Goal: Complete application form

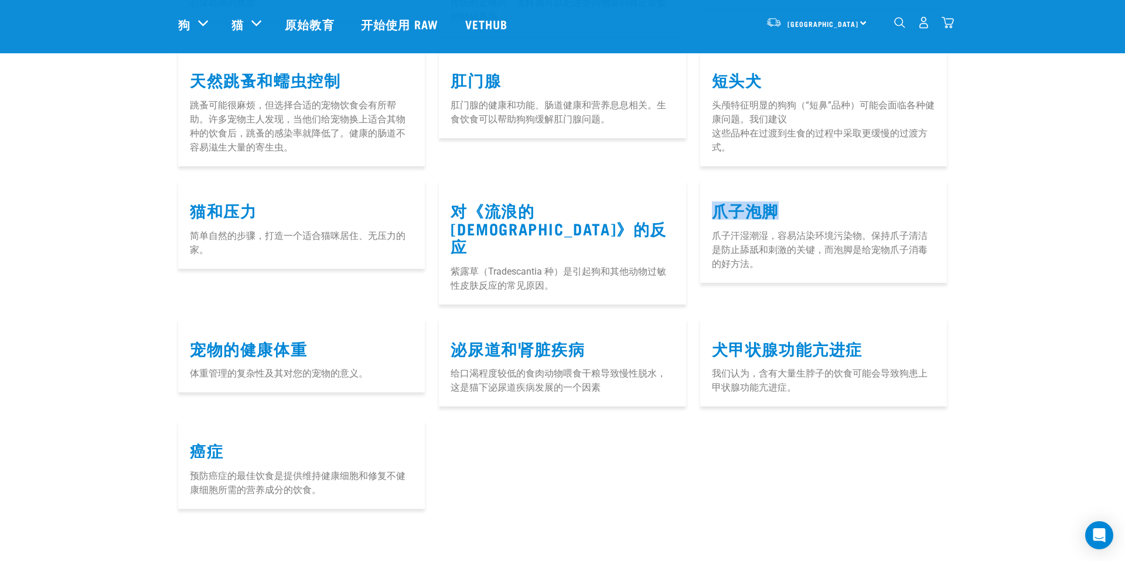
scroll to position [701, 0]
click at [196, 205] on font "猫和压力" at bounding box center [223, 209] width 67 height 9
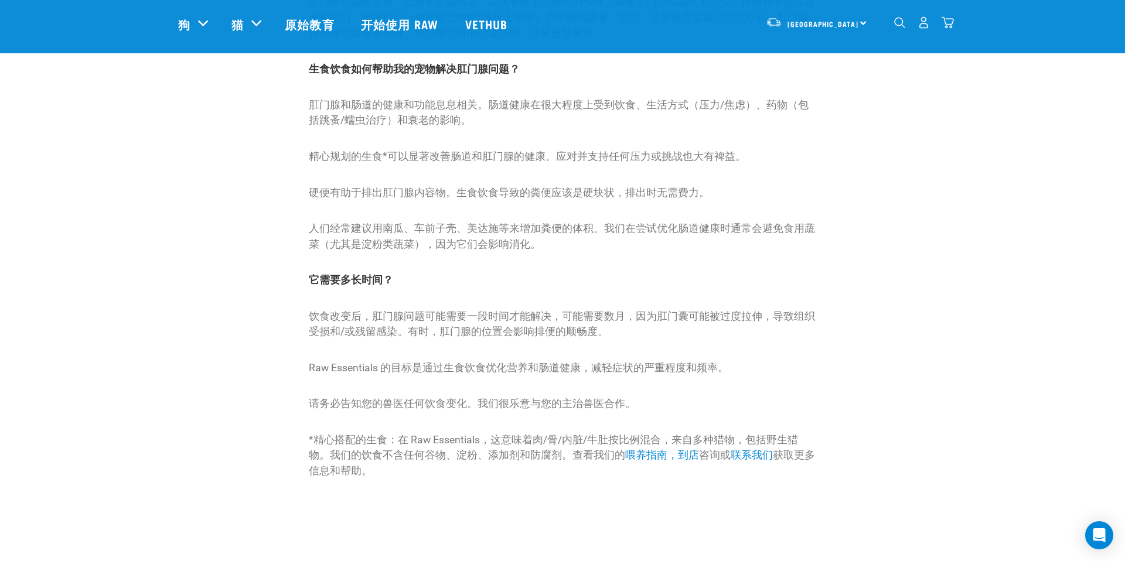
scroll to position [268, 0]
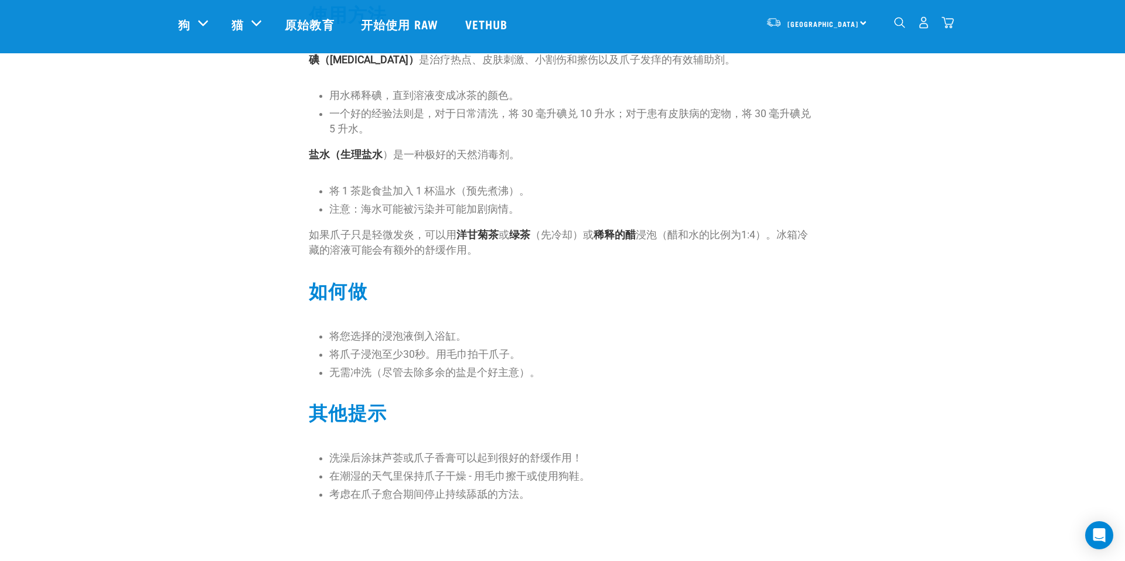
scroll to position [313, 0]
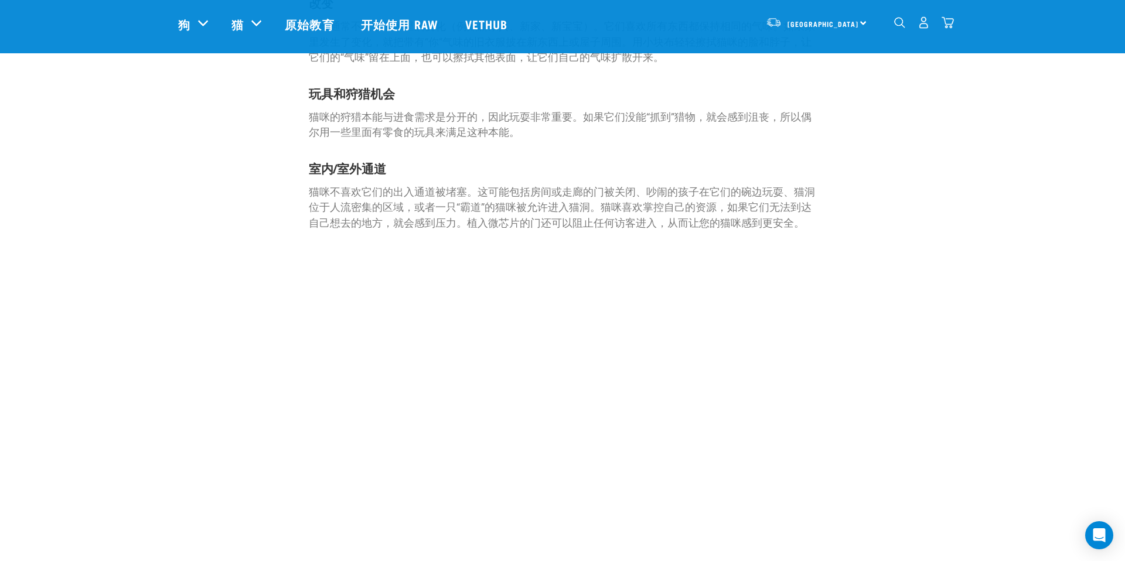
scroll to position [1115, 0]
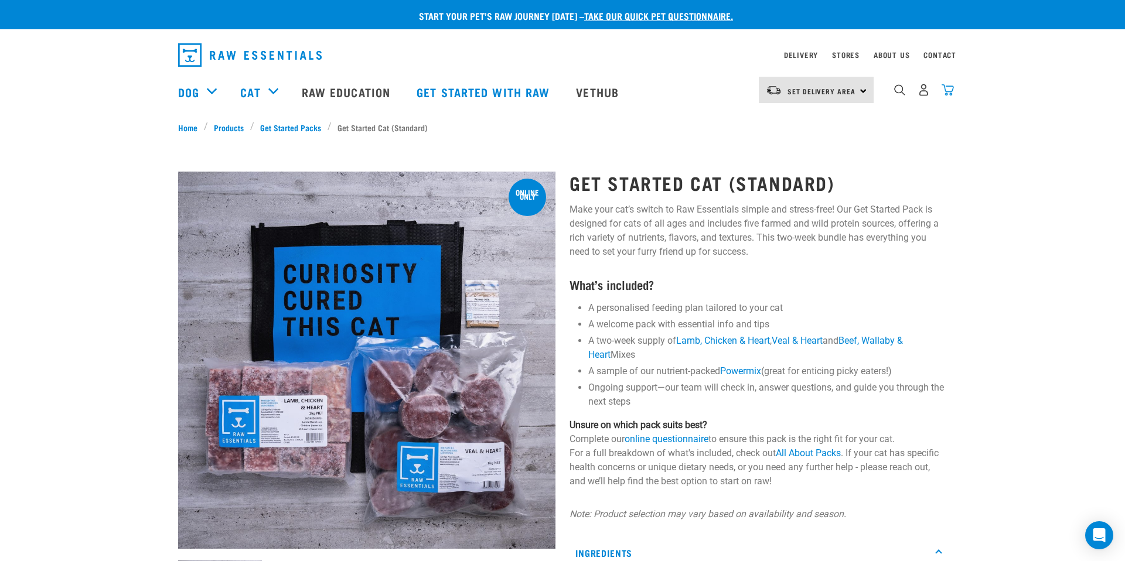
click at [948, 93] on img "dropdown navigation" at bounding box center [947, 90] width 12 height 12
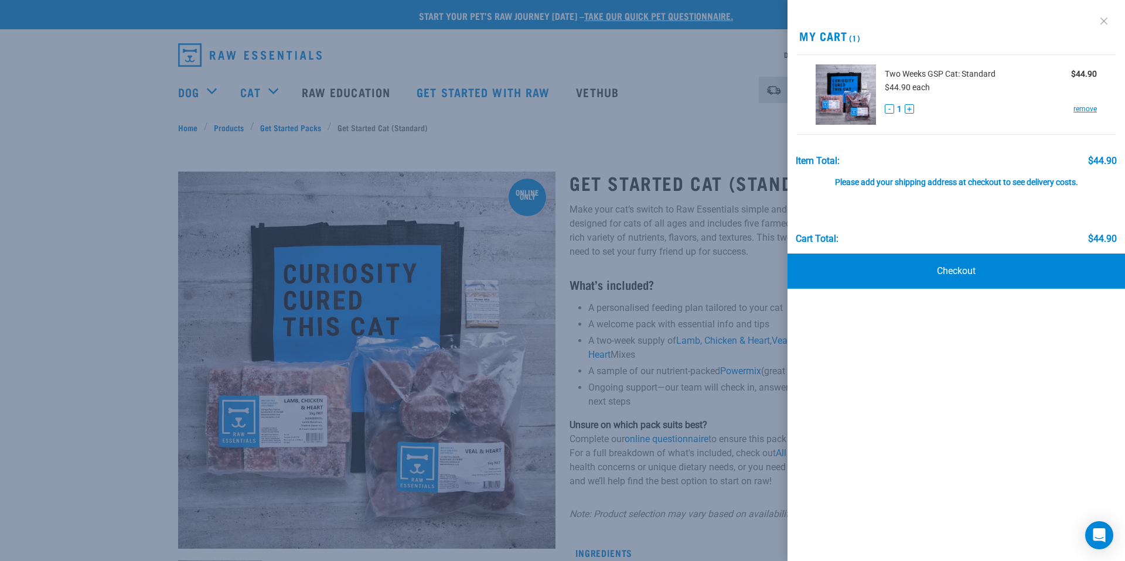
click at [1102, 23] on link at bounding box center [1103, 21] width 19 height 19
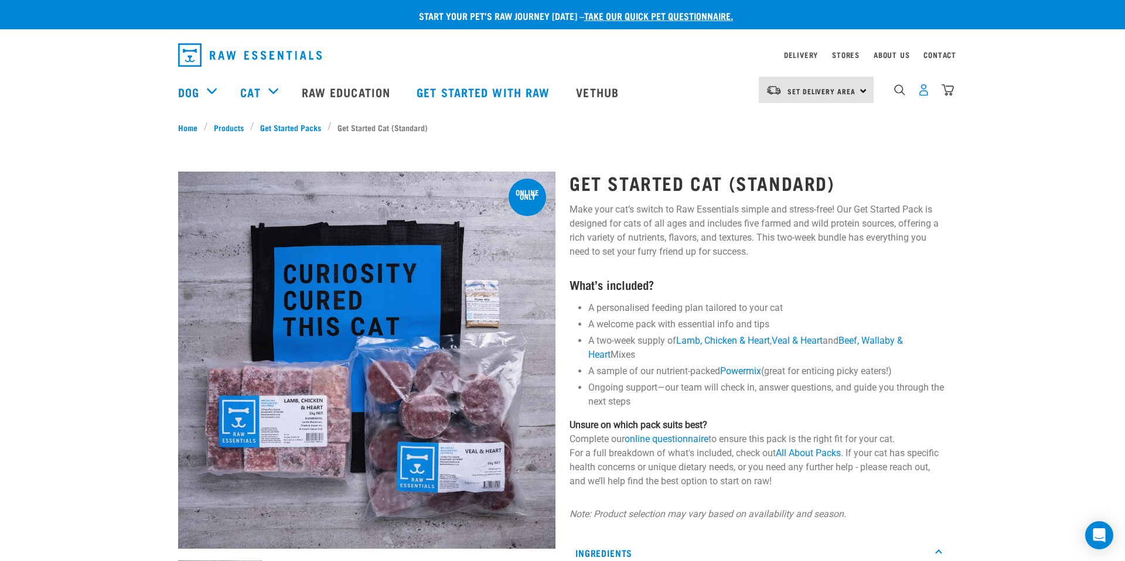
click at [924, 96] on img "dropdown navigation" at bounding box center [923, 90] width 12 height 12
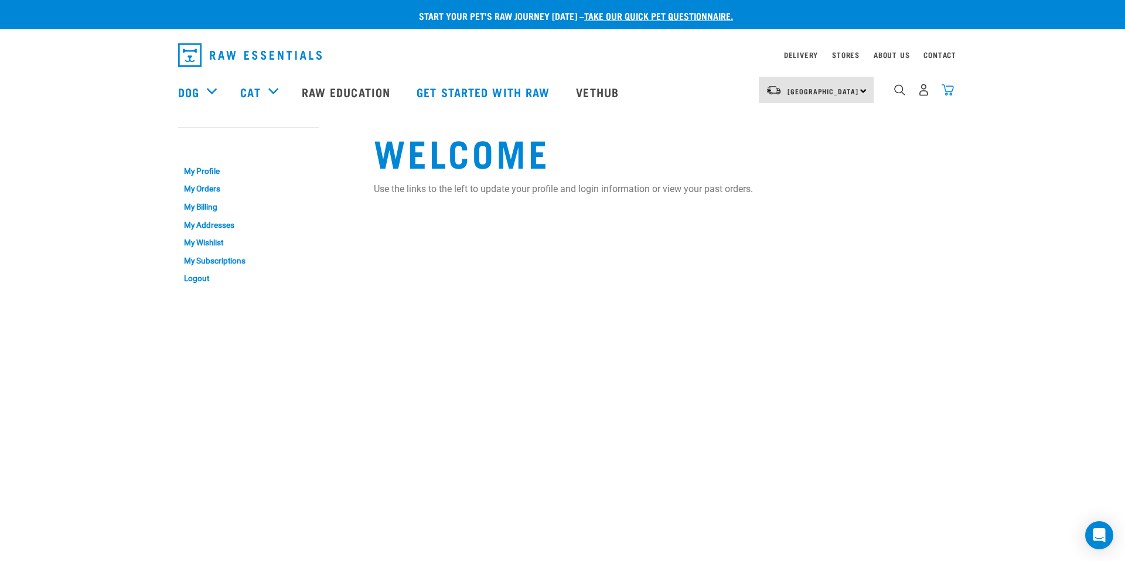
click at [942, 93] on img "dropdown navigation" at bounding box center [947, 90] width 12 height 12
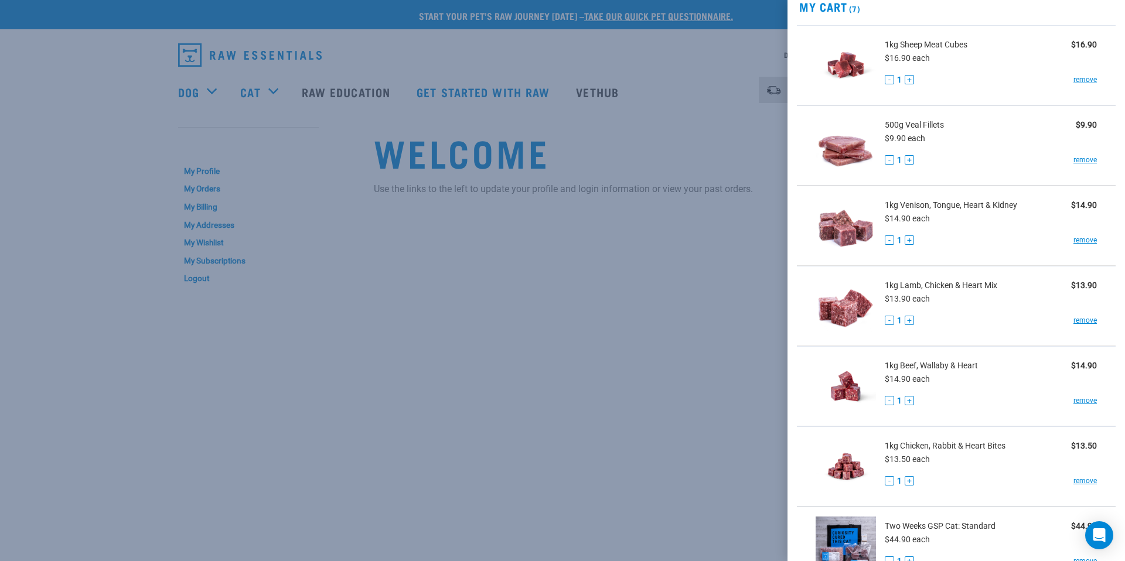
scroll to position [52, 0]
click at [616, 228] on div at bounding box center [562, 280] width 1125 height 561
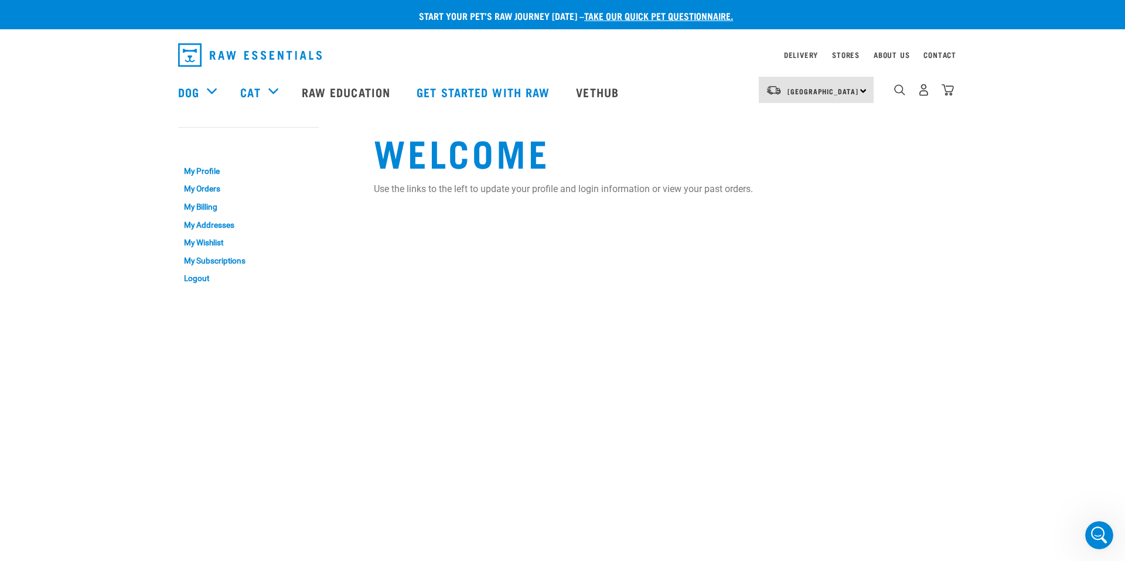
scroll to position [0, 0]
click at [955, 232] on div "My Account My Profile My Orders My Billing My Addresses My Wishlist My Subscrip…" at bounding box center [562, 207] width 787 height 186
click at [1096, 534] on icon "Open Intercom Messenger" at bounding box center [1097, 533] width 19 height 19
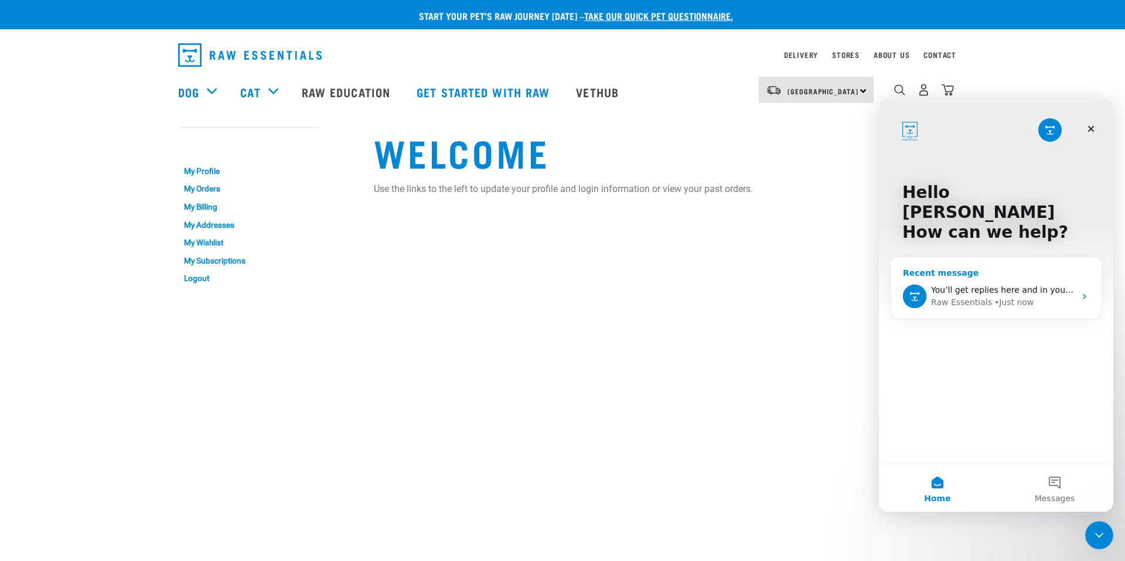
click at [1012, 293] on div "You’ll get replies here and in your email: ✉️ qusyuu4422@gmail.com The team wil…" at bounding box center [996, 296] width 210 height 43
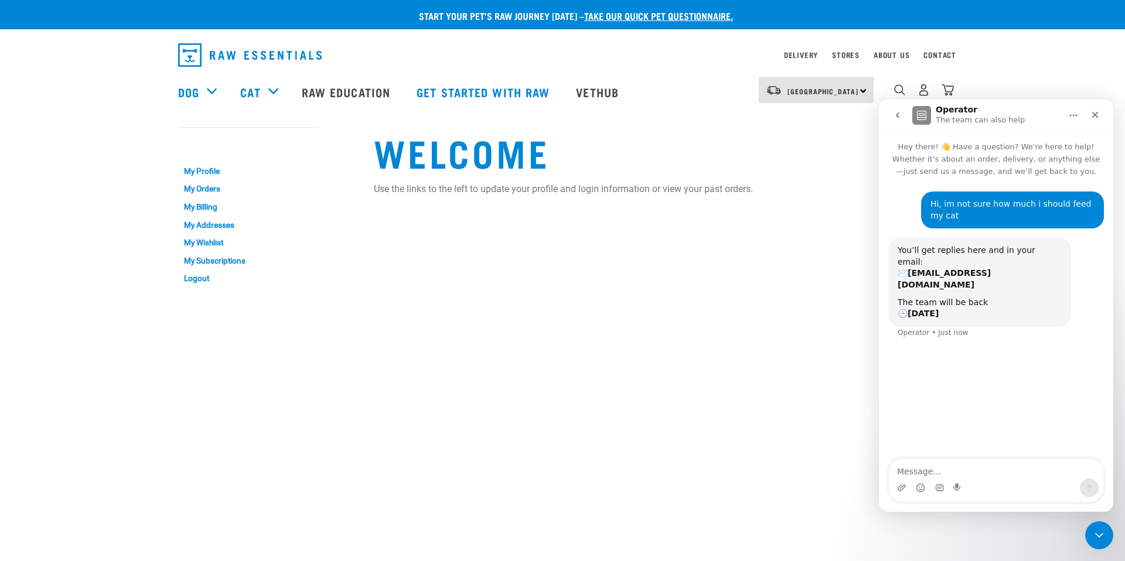
click at [904, 108] on button "go back" at bounding box center [897, 115] width 22 height 22
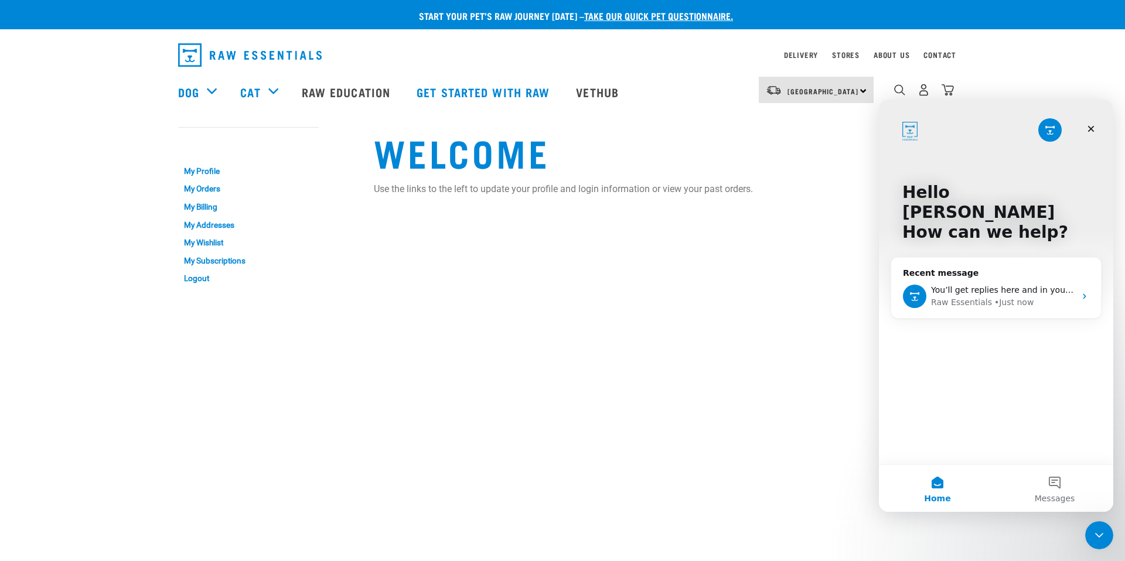
click at [1050, 135] on img "Intercom messenger" at bounding box center [1049, 129] width 23 height 23
click at [958, 267] on div "Recent message" at bounding box center [996, 273] width 186 height 12
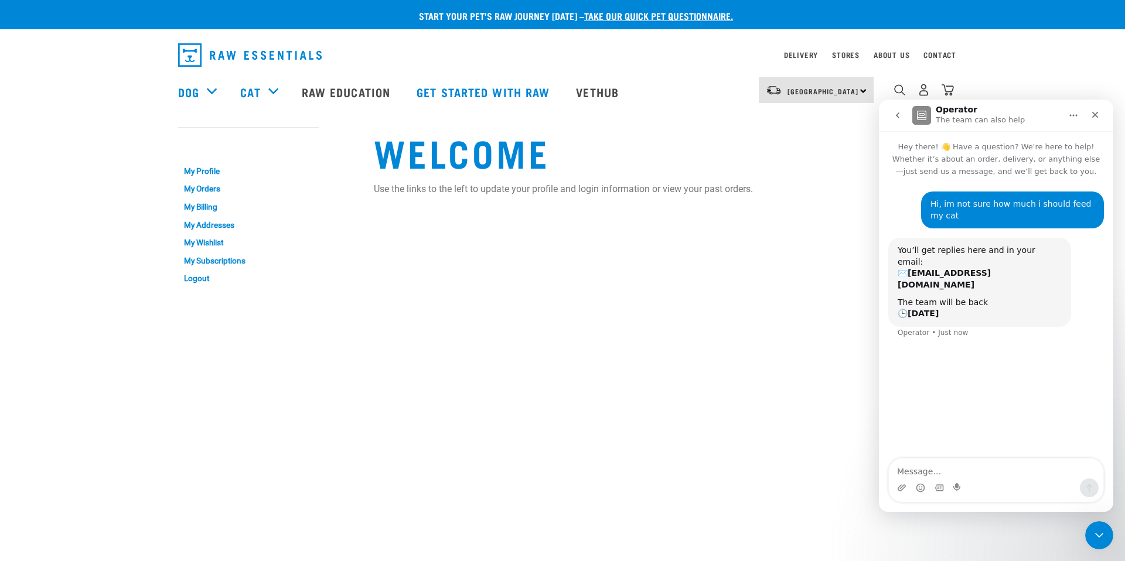
click at [924, 117] on img "Intercom messenger" at bounding box center [921, 115] width 19 height 19
click at [938, 117] on p "The team can also help" at bounding box center [979, 120] width 89 height 12
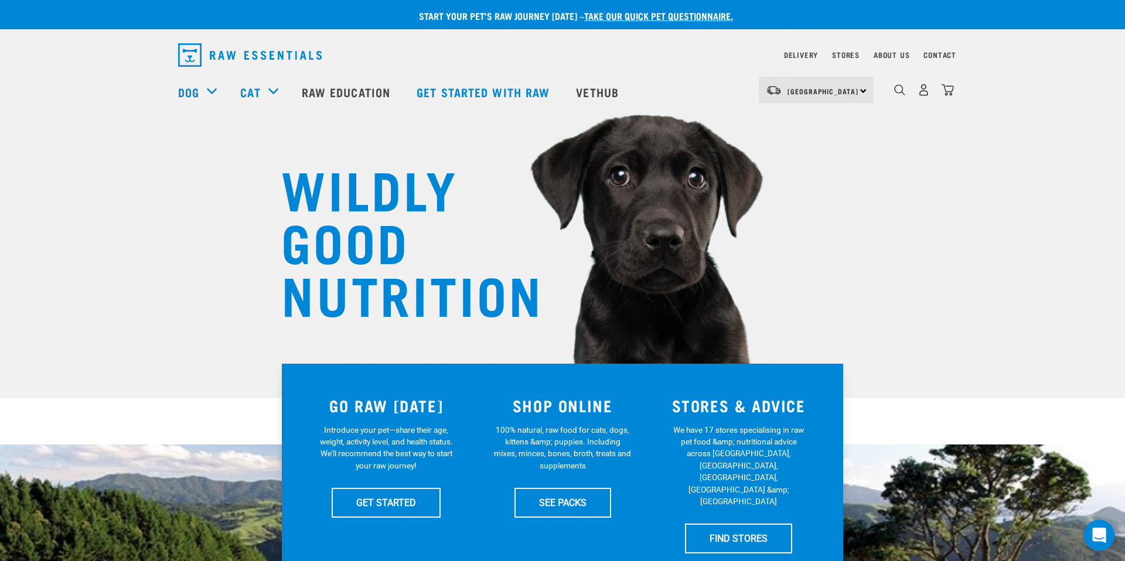
click at [1107, 538] on div "Open Intercom Messenger" at bounding box center [1099, 535] width 31 height 31
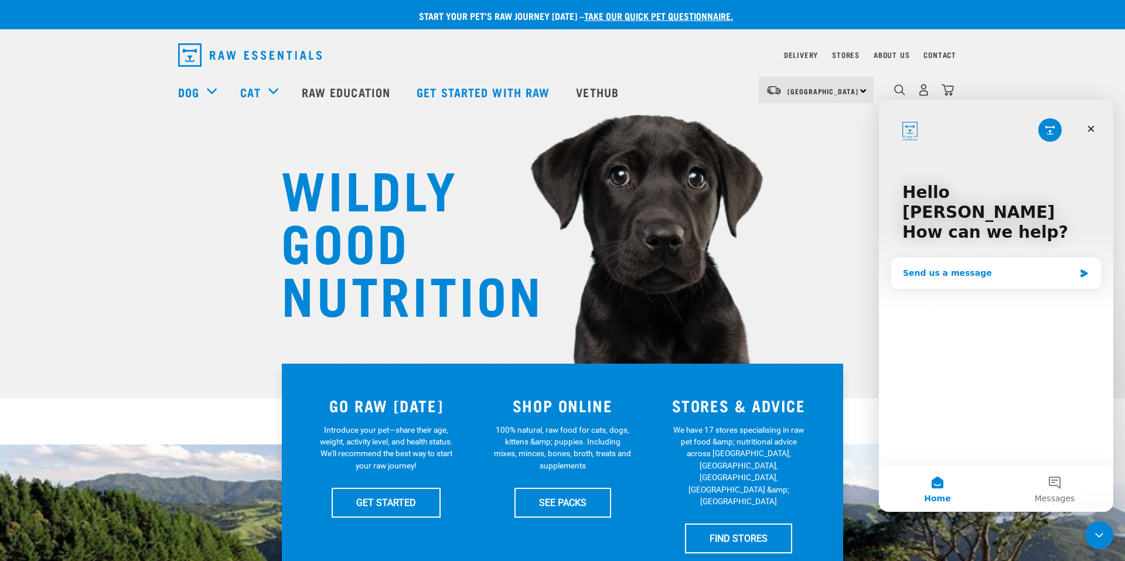
click at [1012, 267] on div "Send us a message" at bounding box center [989, 273] width 172 height 12
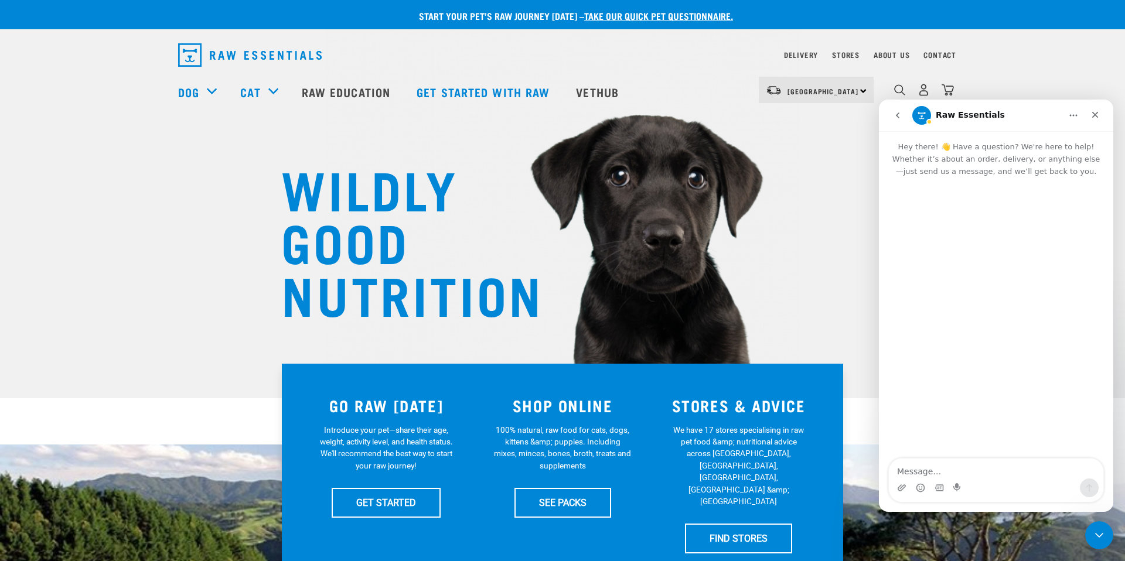
click at [947, 470] on textarea "Message…" at bounding box center [996, 469] width 214 height 20
type textarea "Hi, im not sure how much i should feed my cat"
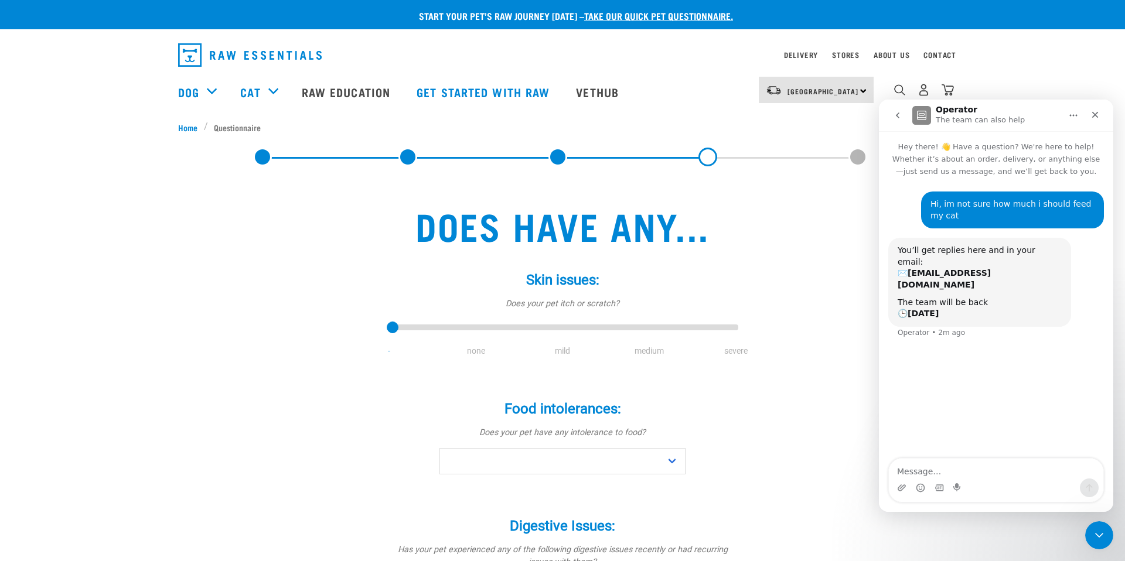
click at [620, 13] on link "take our quick pet questionnaire." at bounding box center [658, 15] width 149 height 5
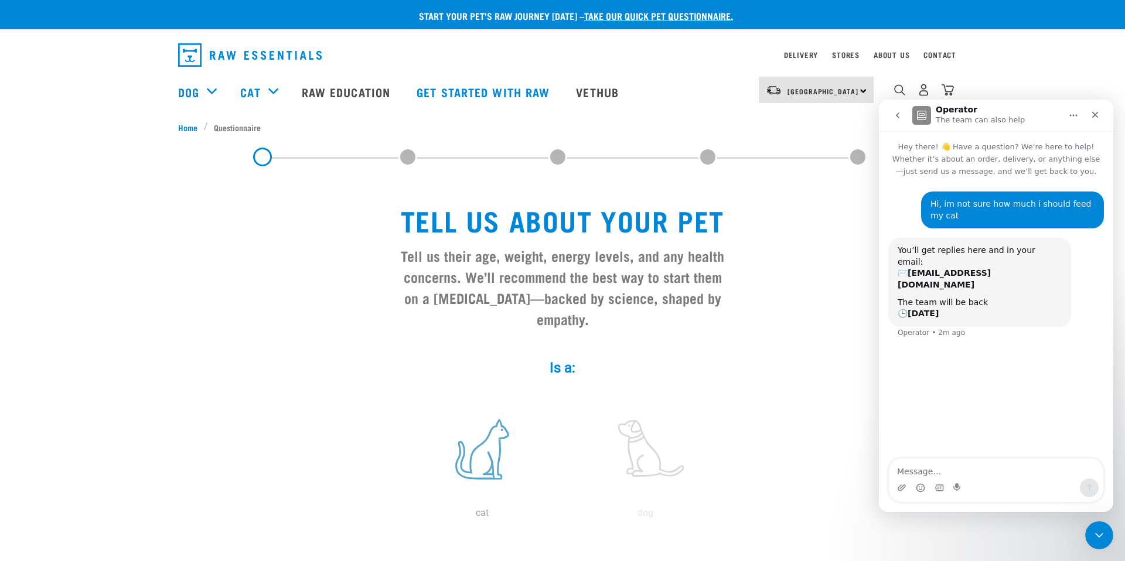
click at [506, 442] on label at bounding box center [482, 449] width 158 height 100
click at [401, 516] on input "radio" at bounding box center [401, 516] width 0 height 0
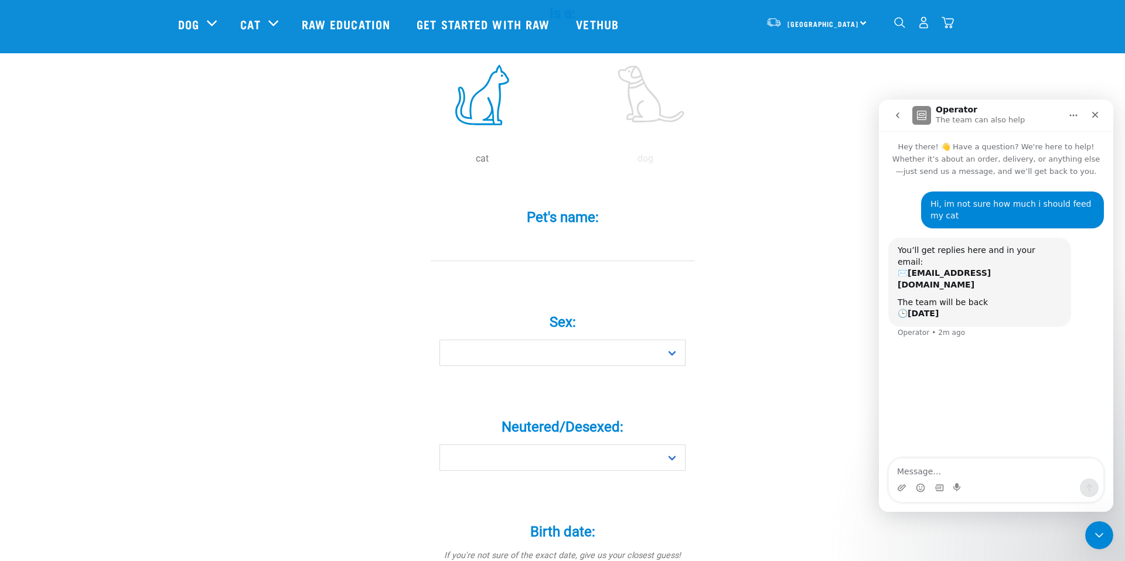
scroll to position [276, 0]
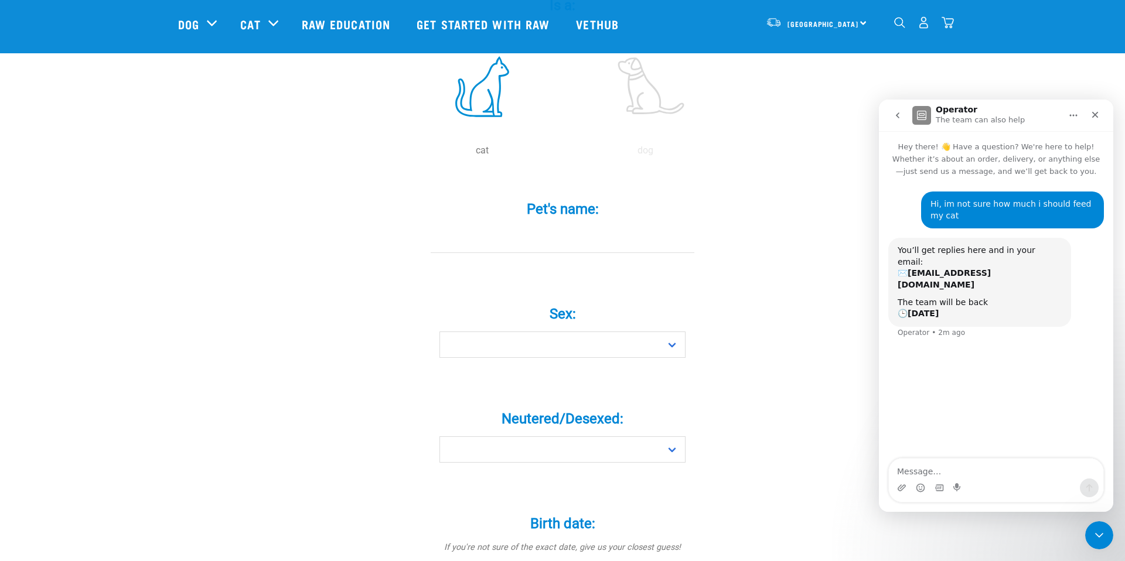
click at [549, 227] on input "Pet's name: *" at bounding box center [563, 240] width 264 height 26
type input "Chestnut"
click at [532, 332] on select "Boy Girl" at bounding box center [562, 345] width 246 height 26
select select "boy"
click at [439, 332] on select "Boy Girl" at bounding box center [562, 345] width 246 height 26
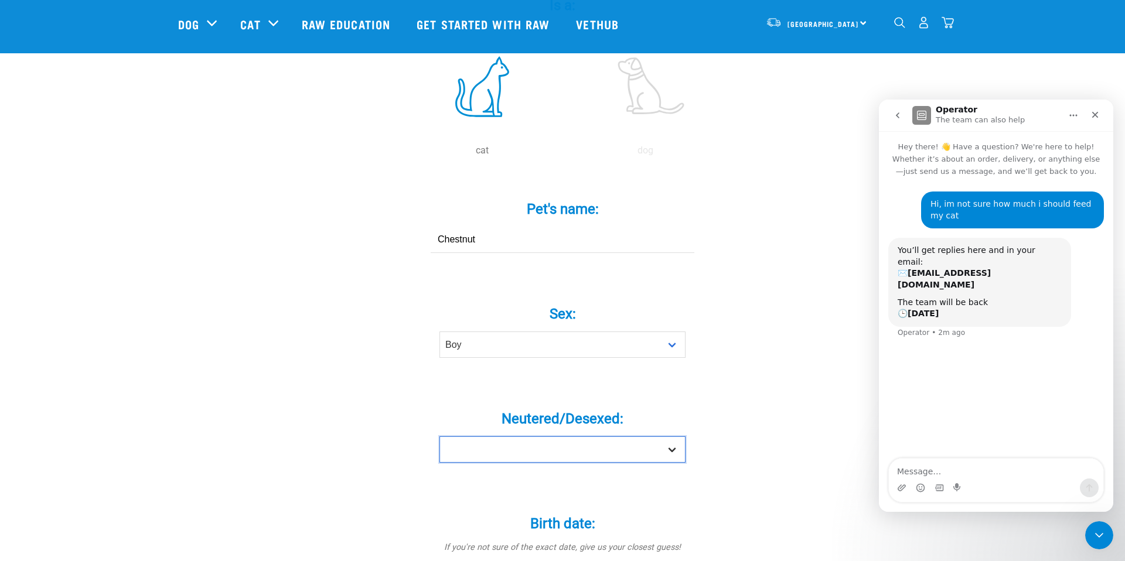
click at [511, 436] on select "Yes No" at bounding box center [562, 449] width 246 height 26
select select "yes"
click at [439, 436] on select "Yes No" at bounding box center [562, 449] width 246 height 26
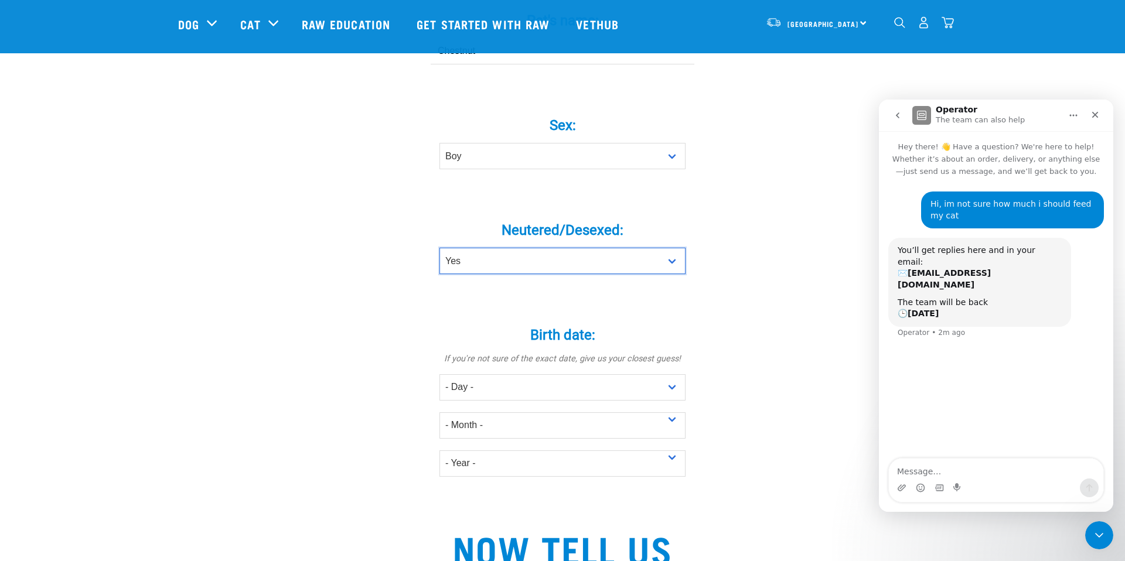
scroll to position [466, 0]
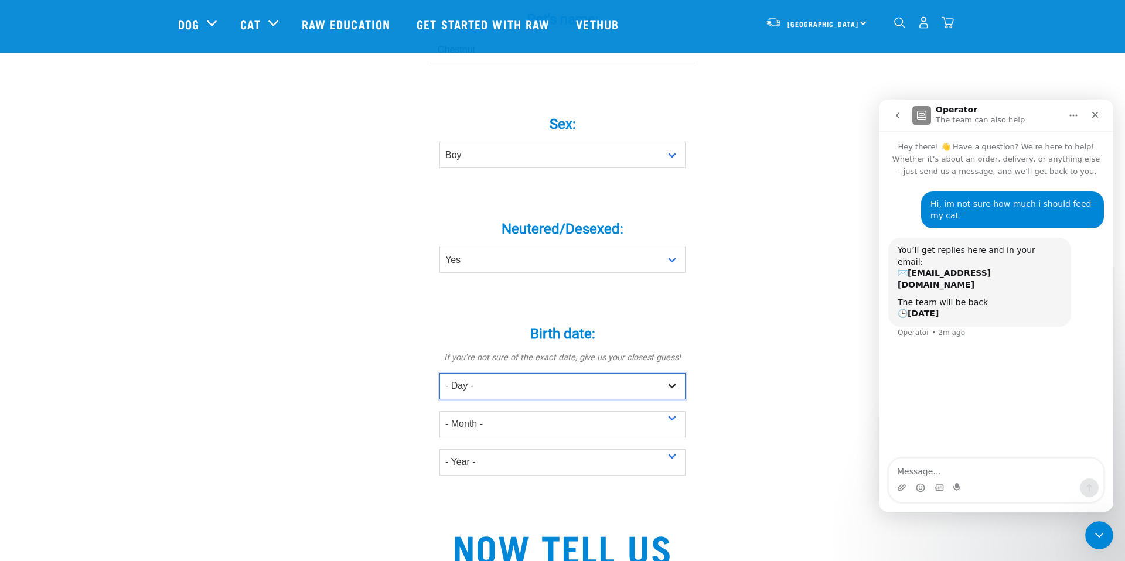
click at [484, 373] on select "- Day - 1 2 3 4 5 6 7 8 9 10 11 12 13 14 15 16 17 18 19 20 21 22 23 24 25 26 27" at bounding box center [562, 386] width 246 height 26
select select "4"
click at [439, 373] on select "- Day - 1 2 3 4 5 6 7 8 9 10 11 12 13 14 15 16 17 18 19 20 21 22 23 24 25 26 27" at bounding box center [562, 386] width 246 height 26
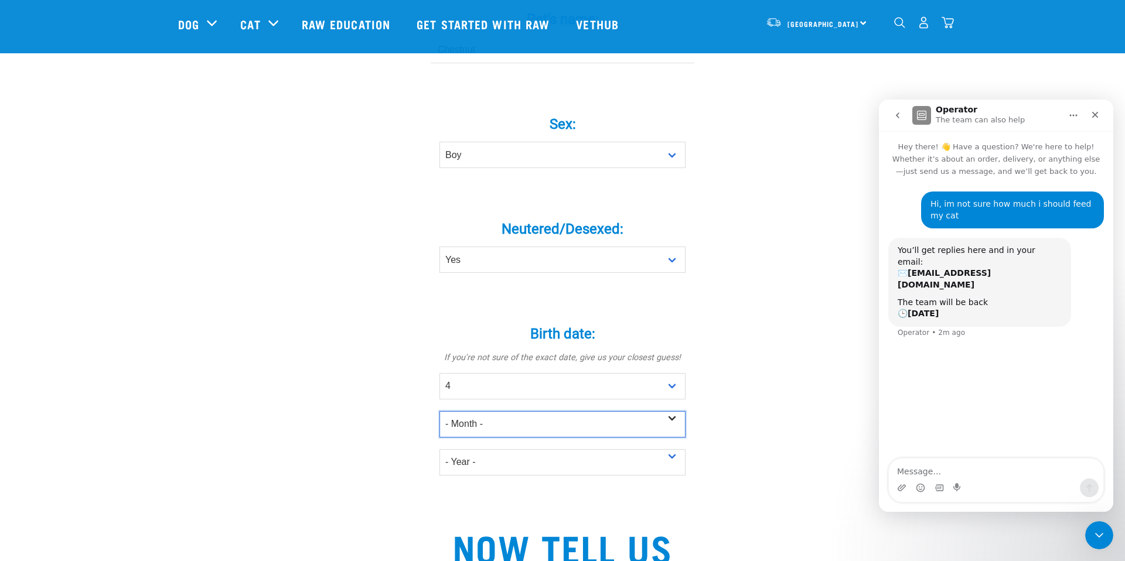
click at [461, 411] on select "- Month - January February March April May June July August September October N…" at bounding box center [562, 424] width 246 height 26
select select "March"
click at [439, 411] on select "- Month - January February March April May June July August September October N…" at bounding box center [562, 424] width 246 height 26
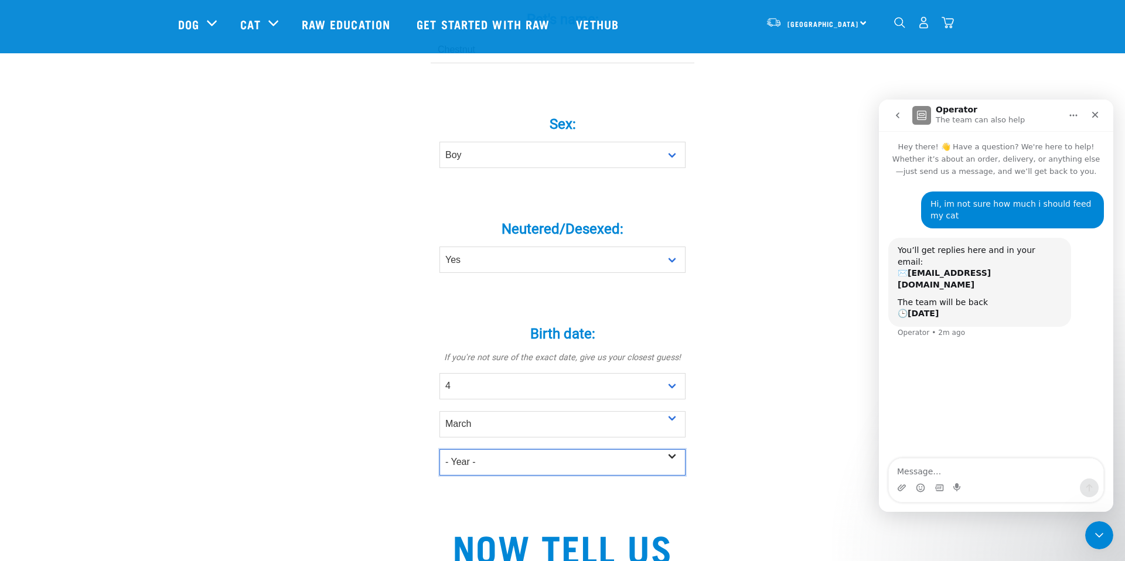
click at [465, 449] on select "- Year - 2025 2024 2023 2022 2021 2020 2019 2018 2017 2016 2015 2014 2013 2012" at bounding box center [562, 462] width 246 height 26
click at [439, 449] on select "- Year - 2025 2024 2023 2022 2021 2020 2019 2018 2017 2016 2015 2014 2013 2012" at bounding box center [562, 462] width 246 height 26
click at [465, 449] on select "- Year - 2025 2024 2023 2022 2021 2020 2019 2018 2017 2016 2015 2014 2013 2012" at bounding box center [562, 462] width 246 height 26
select select "2020"
click at [439, 449] on select "- Year - 2025 2024 2023 2022 2021 2020 2019 2018 2017 2016 2015 2014 2013 2012" at bounding box center [562, 462] width 246 height 26
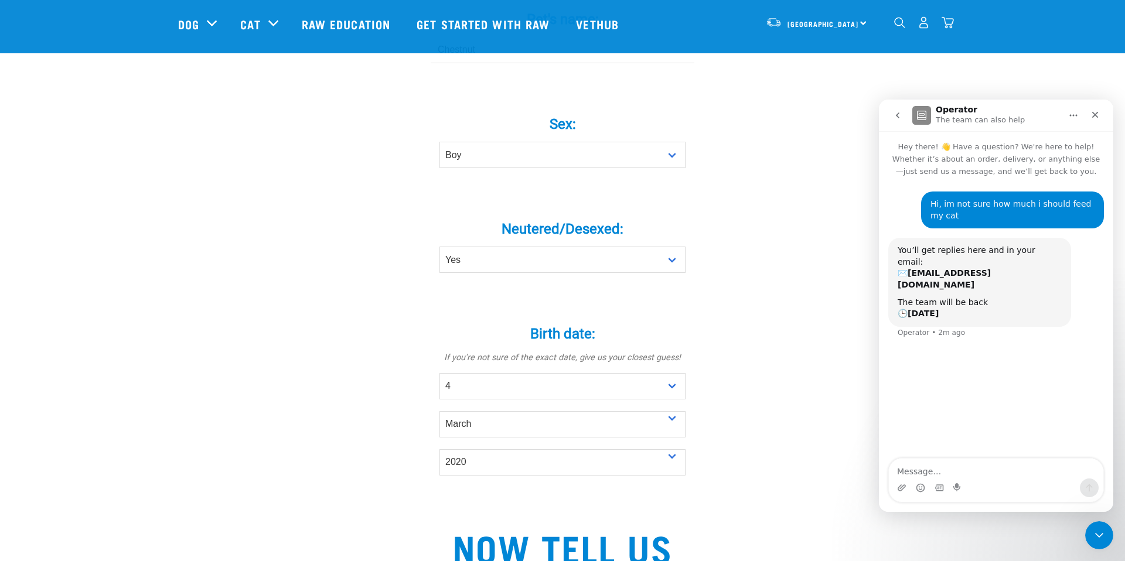
click at [377, 339] on div "Tell us about your pet Tell us their age, weight, energy levels, and any health…" at bounding box center [562, 327] width 769 height 1398
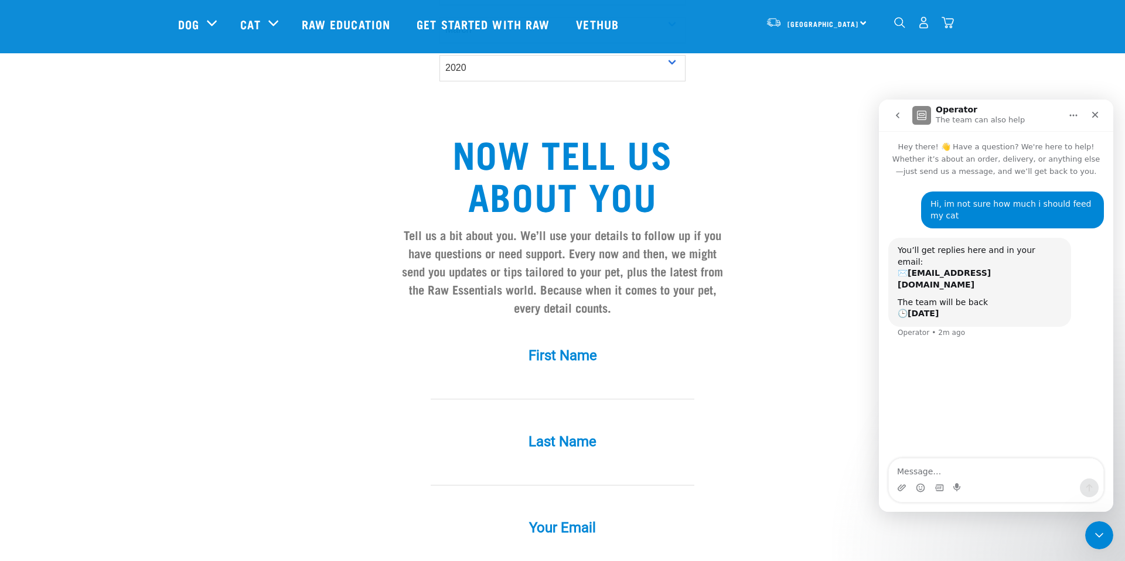
scroll to position [863, 0]
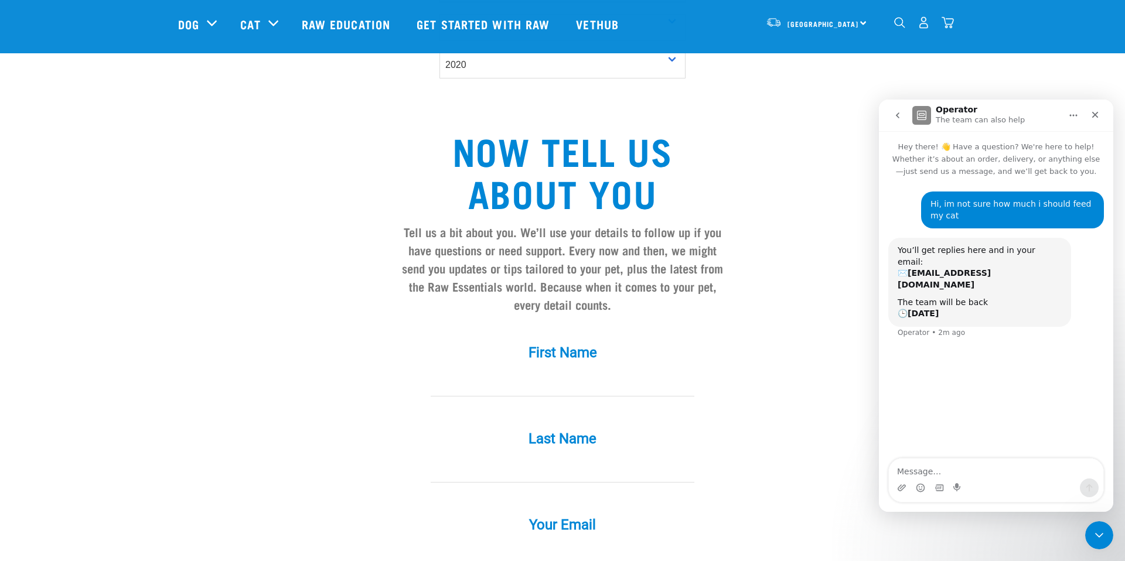
click at [496, 370] on input "First Name *" at bounding box center [563, 383] width 264 height 26
type input "Kiki"
type input "Qu"
type input "[EMAIL_ADDRESS][DOMAIN_NAME]"
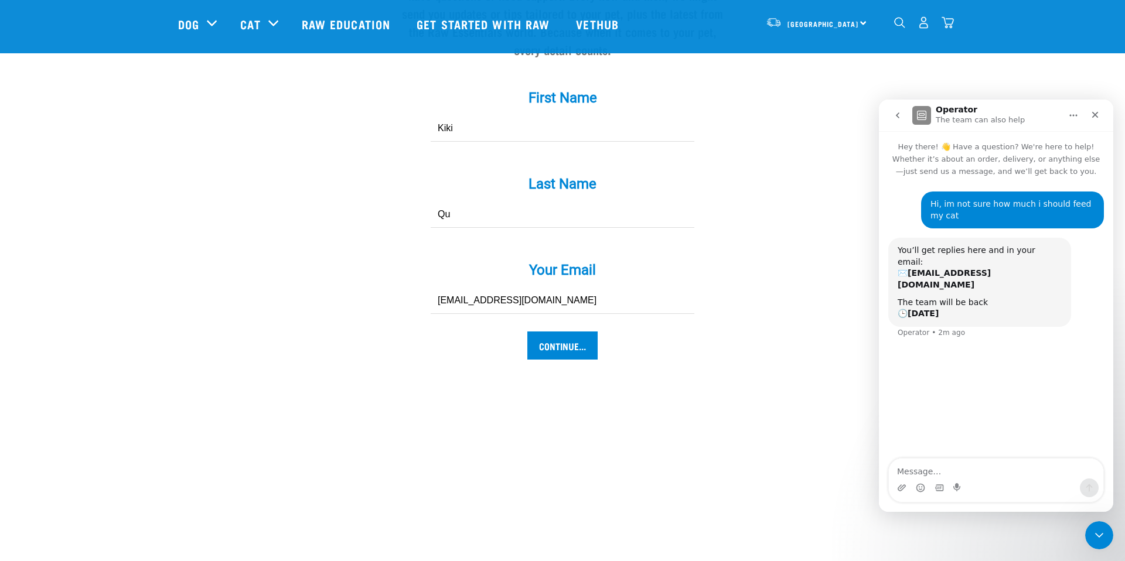
scroll to position [1224, 0]
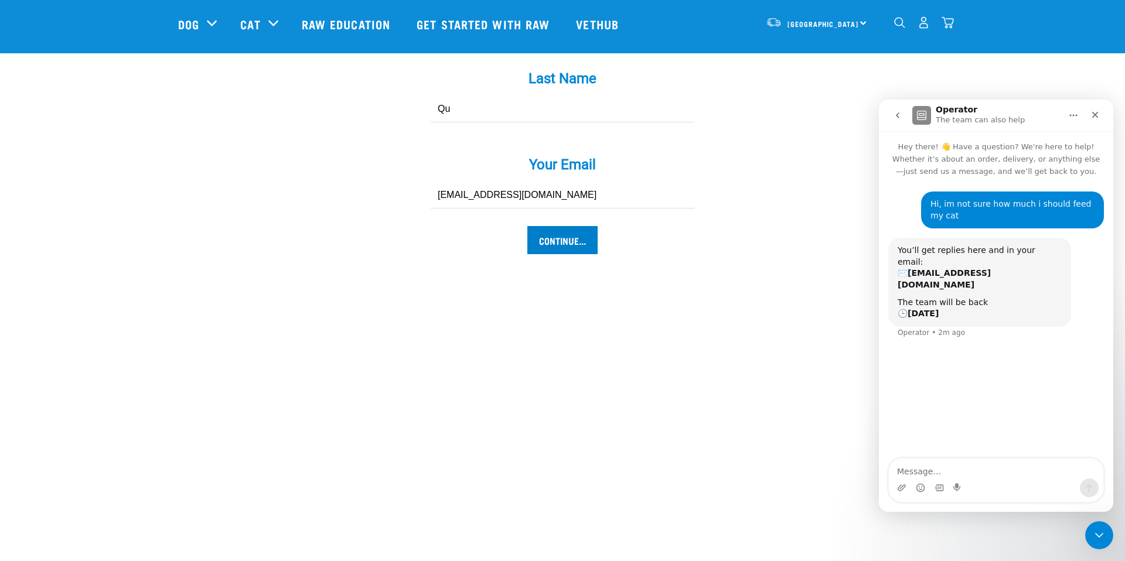
click at [544, 226] on input "Continue..." at bounding box center [562, 240] width 70 height 28
click at [1100, 111] on div "Close" at bounding box center [1094, 114] width 21 height 21
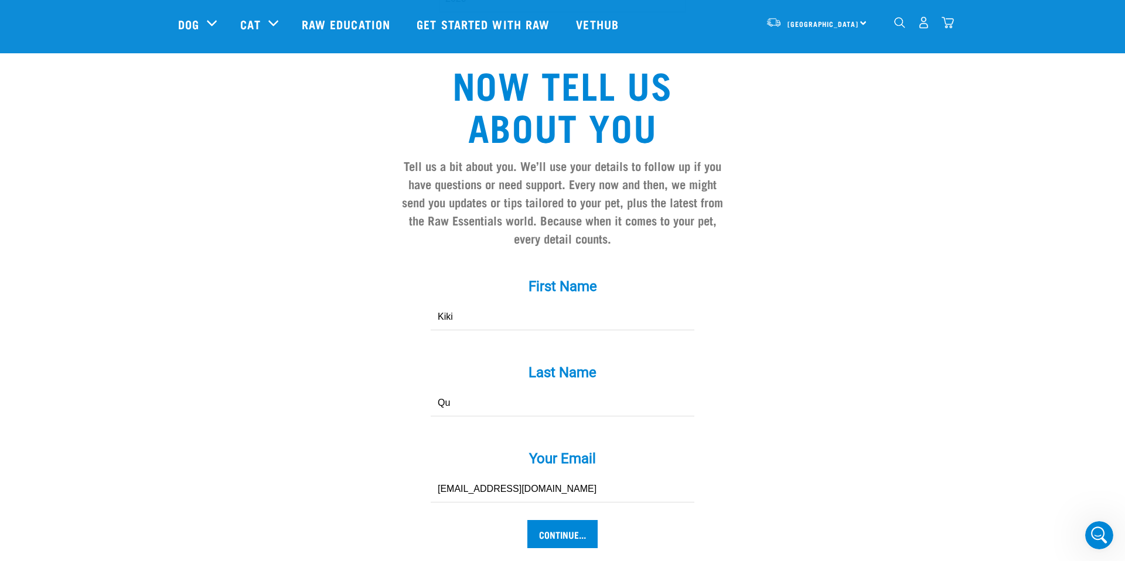
scroll to position [929, 0]
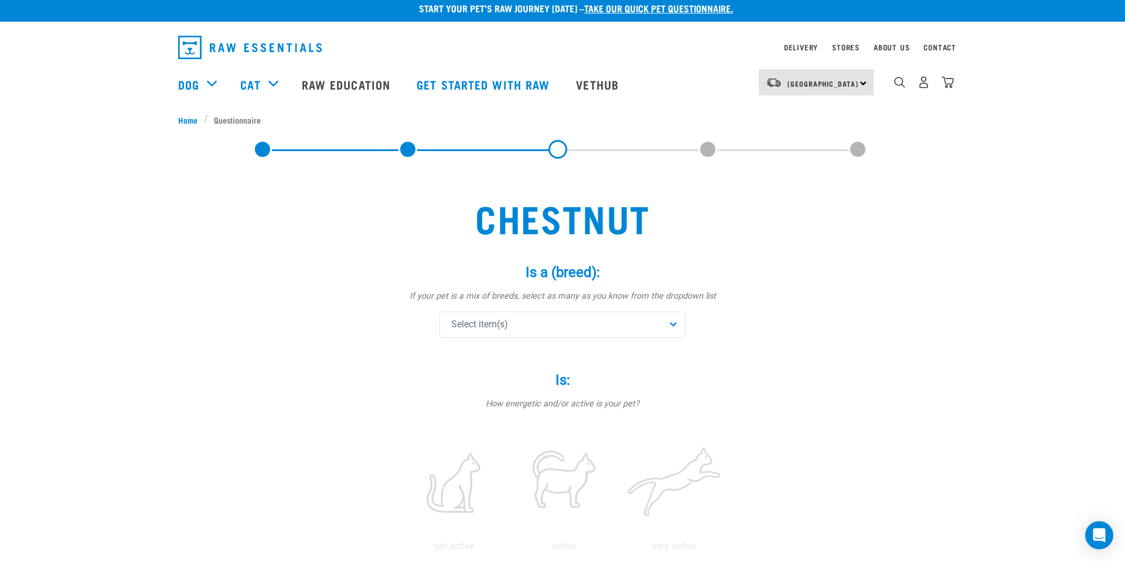
scroll to position [9, 0]
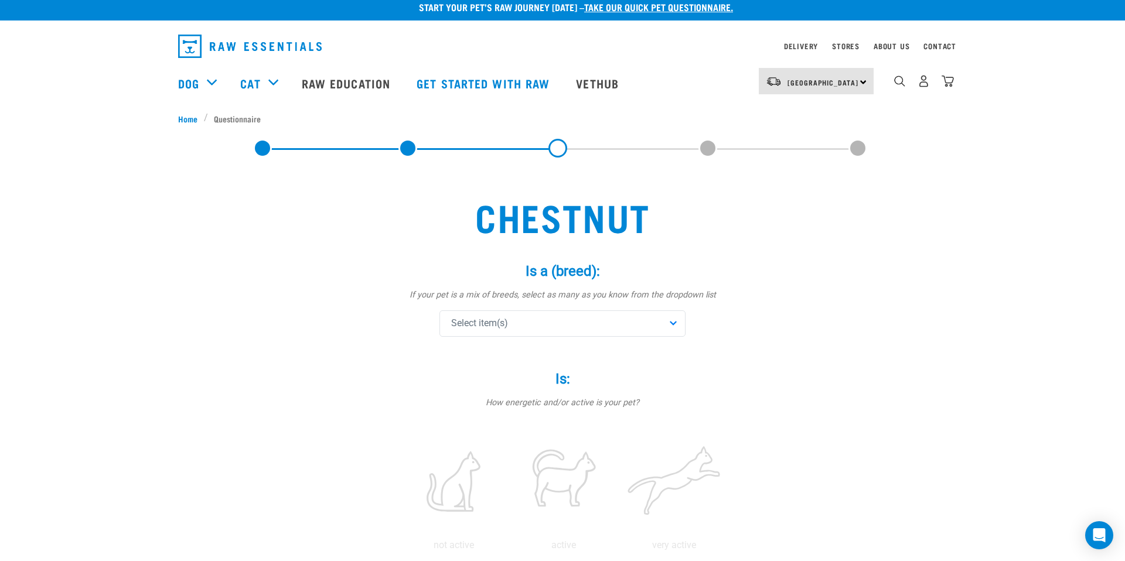
click at [596, 317] on div "Select item(s)" at bounding box center [562, 323] width 246 height 26
click at [568, 344] on input "text" at bounding box center [562, 356] width 240 height 26
type input "sph"
click at [547, 381] on span "Sphynx" at bounding box center [571, 381] width 209 height 12
click at [391, 386] on label "Is: *" at bounding box center [562, 378] width 351 height 21
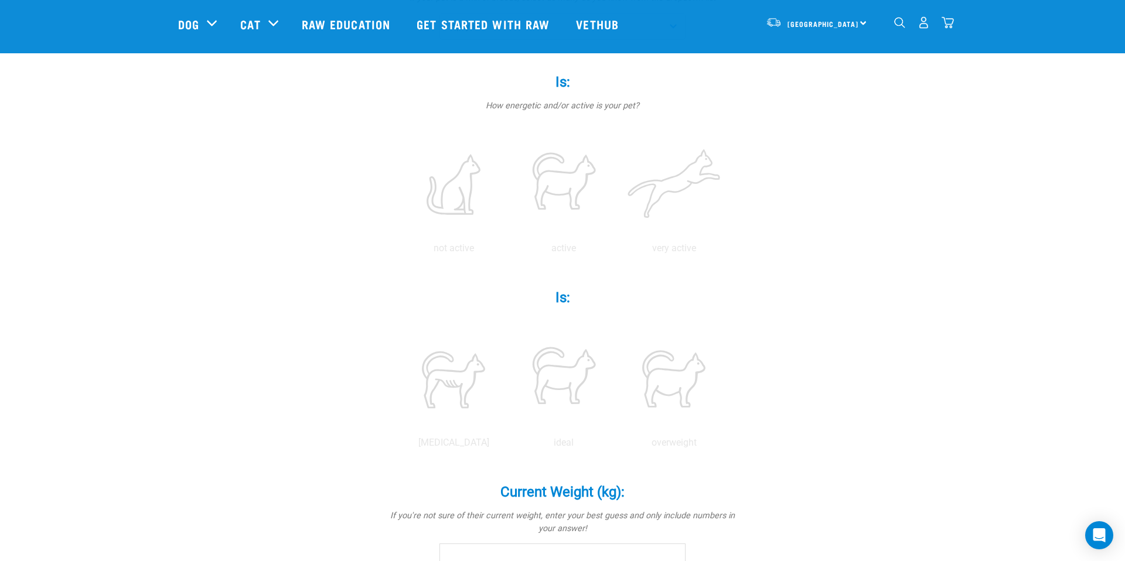
scroll to position [221, 0]
click at [569, 194] on label at bounding box center [563, 184] width 105 height 100
click at [508, 250] on input "radio" at bounding box center [508, 250] width 0 height 0
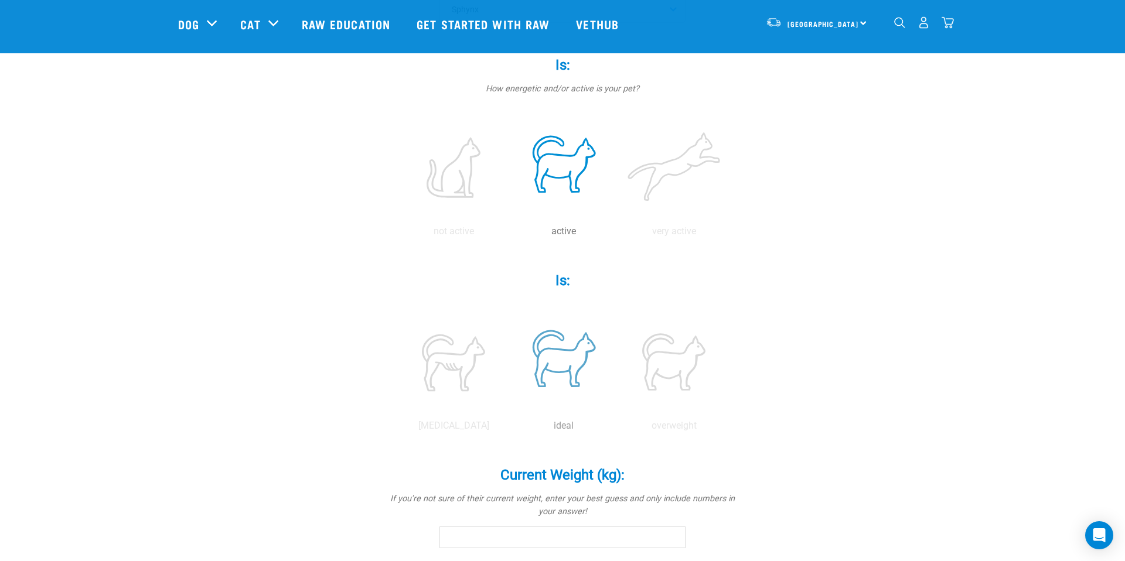
click at [571, 384] on label at bounding box center [563, 362] width 105 height 100
click at [508, 429] on input "radio" at bounding box center [508, 429] width 0 height 0
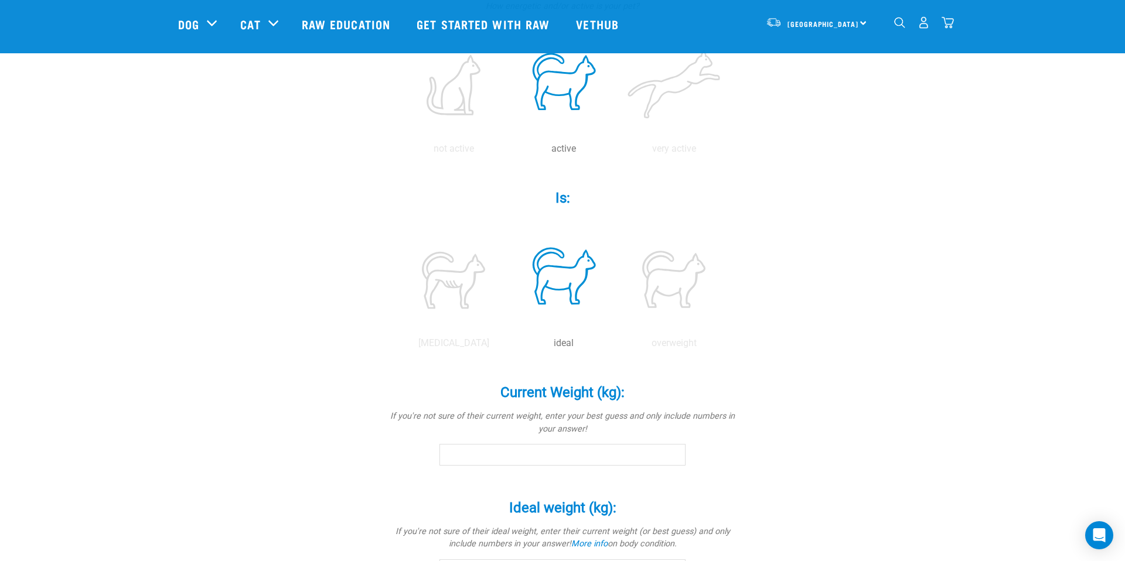
scroll to position [343, 0]
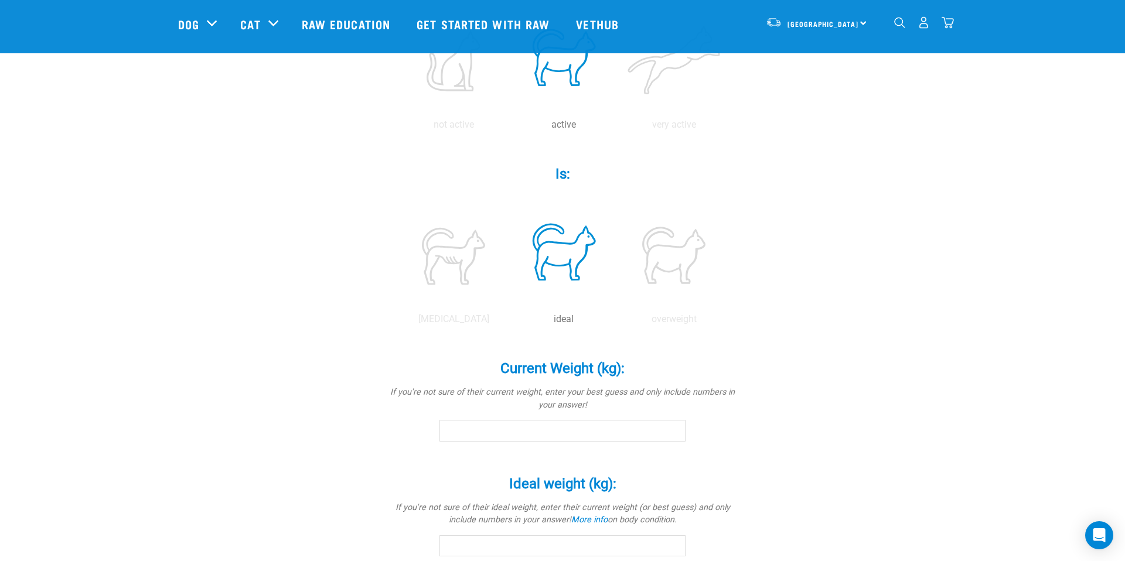
click at [552, 428] on input "Current Weight (kg): *" at bounding box center [562, 430] width 246 height 21
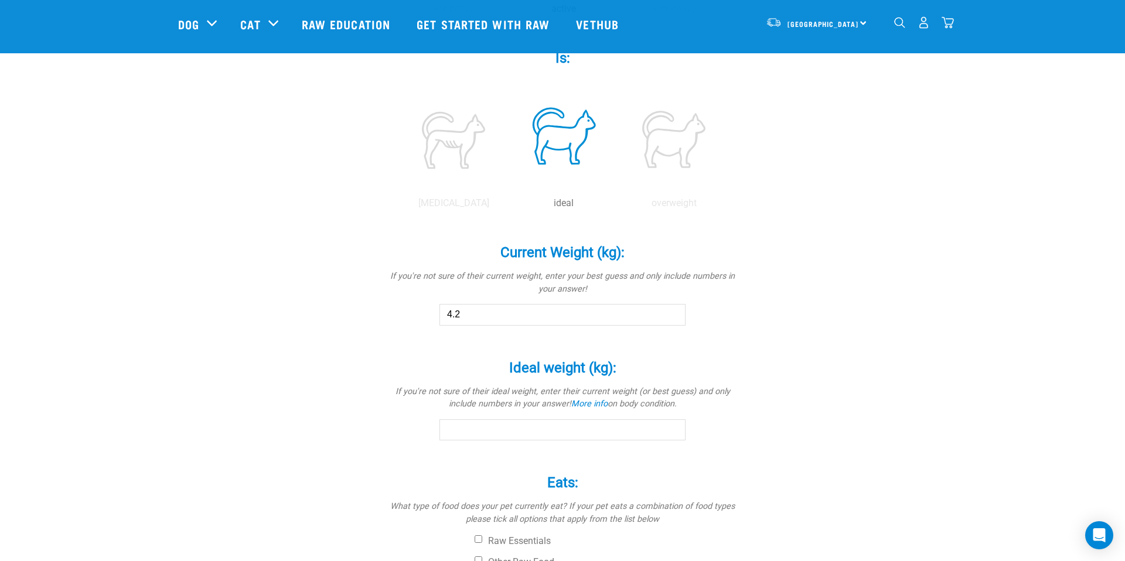
scroll to position [461, 0]
type input "4.2"
click at [521, 429] on input "Ideal weight (kg): *" at bounding box center [562, 428] width 246 height 21
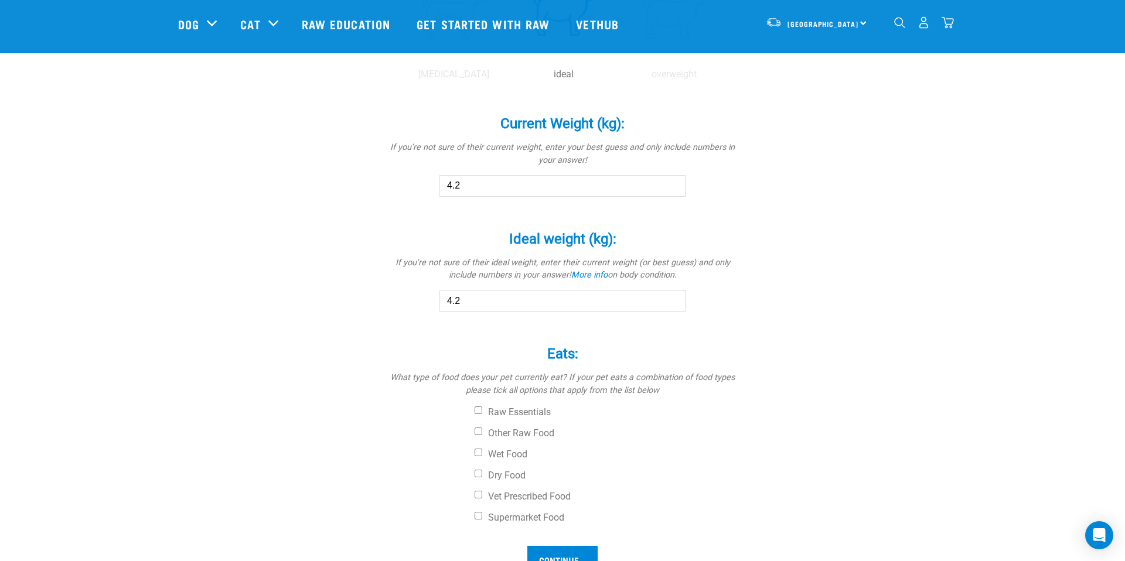
scroll to position [600, 0]
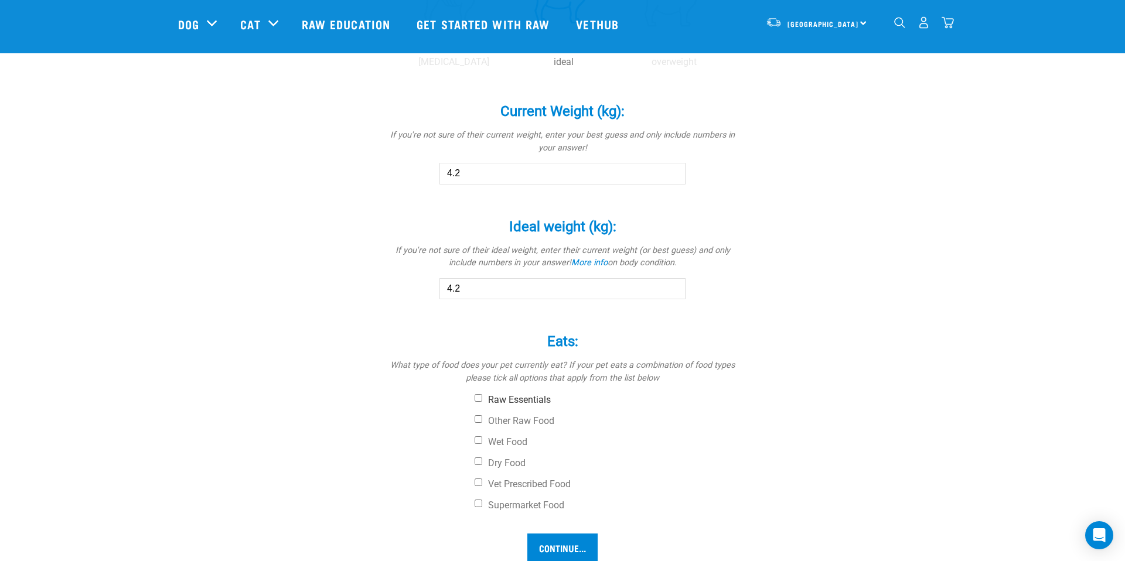
type input "4.2"
click at [530, 403] on label "Raw Essentials" at bounding box center [606, 400] width 264 height 12
click at [482, 402] on input "Raw Essentials" at bounding box center [478, 398] width 8 height 8
checkbox input "true"
click at [514, 435] on div "Raw Essentials Other Raw Food Wet Food Dry Food Vet Prescribed Food Supermarket…" at bounding box center [562, 452] width 351 height 117
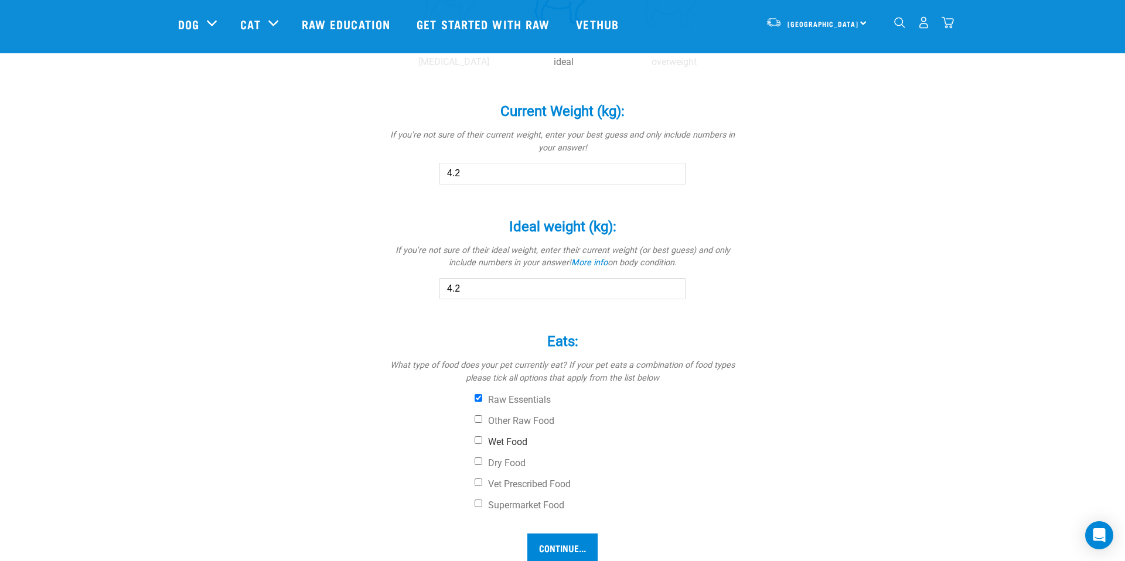
click at [506, 440] on label "Wet Food" at bounding box center [606, 442] width 264 height 12
click at [482, 440] on input "Wet Food" at bounding box center [478, 440] width 8 height 8
checkbox input "true"
click at [504, 461] on label "Dry Food" at bounding box center [606, 463] width 264 height 12
click at [482, 461] on input "Dry Food" at bounding box center [478, 461] width 8 height 8
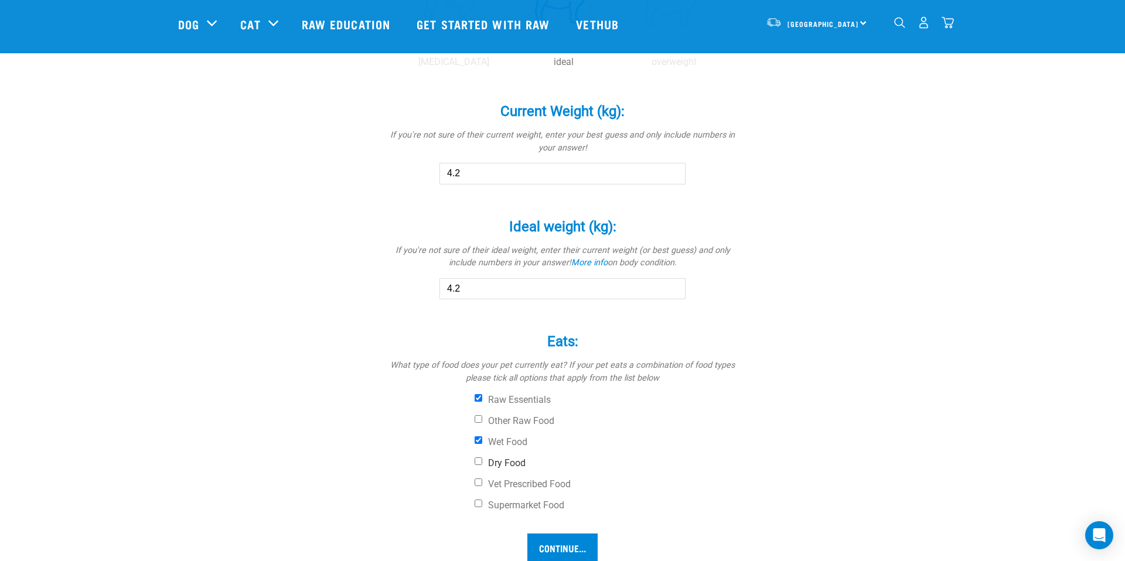
checkbox input "true"
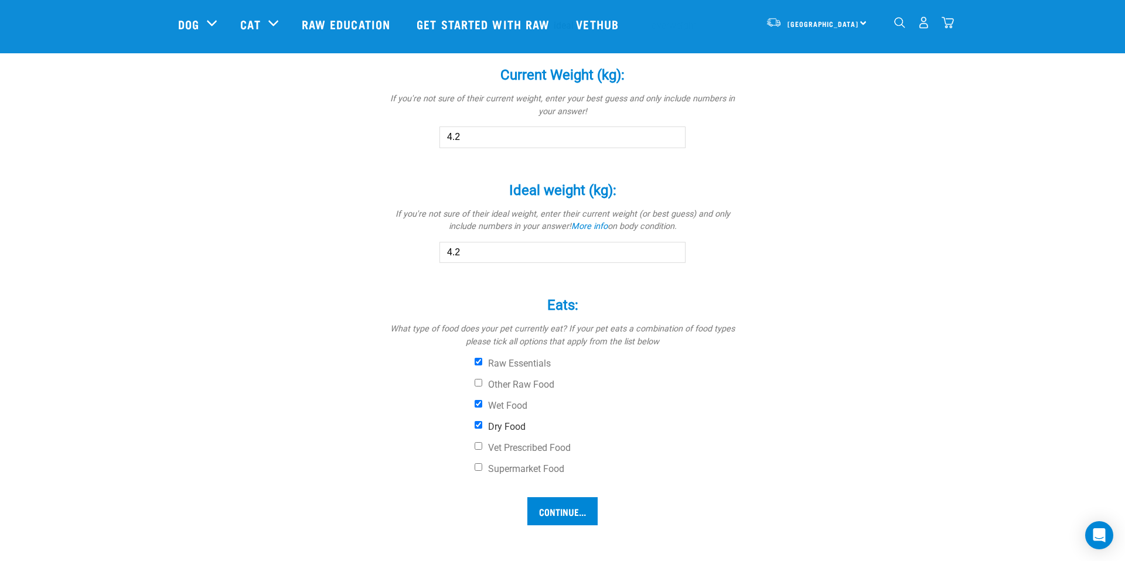
scroll to position [644, 0]
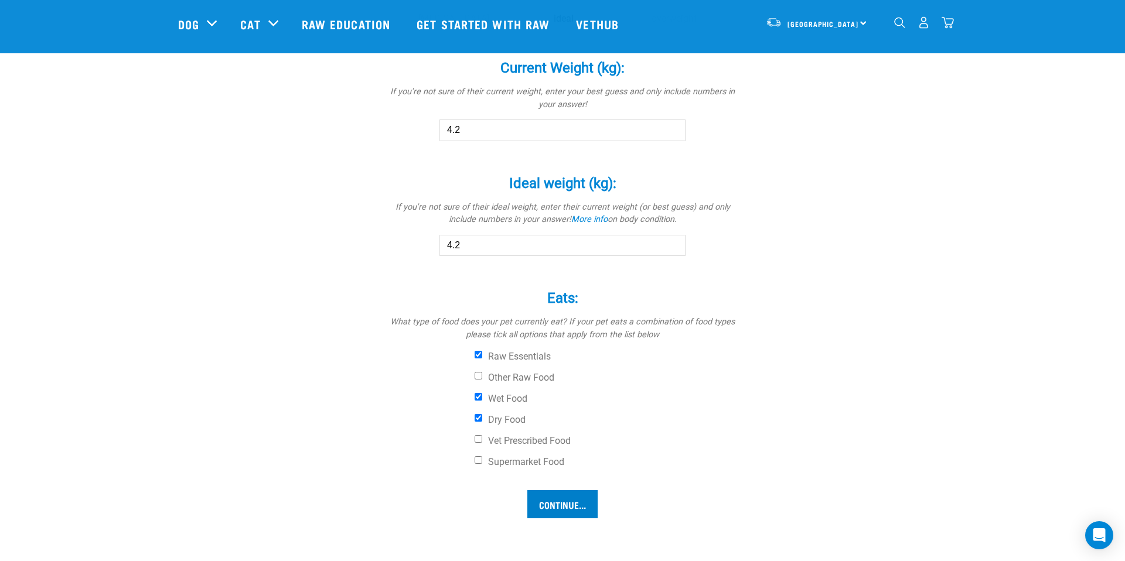
click at [568, 495] on input "Continue..." at bounding box center [562, 504] width 70 height 28
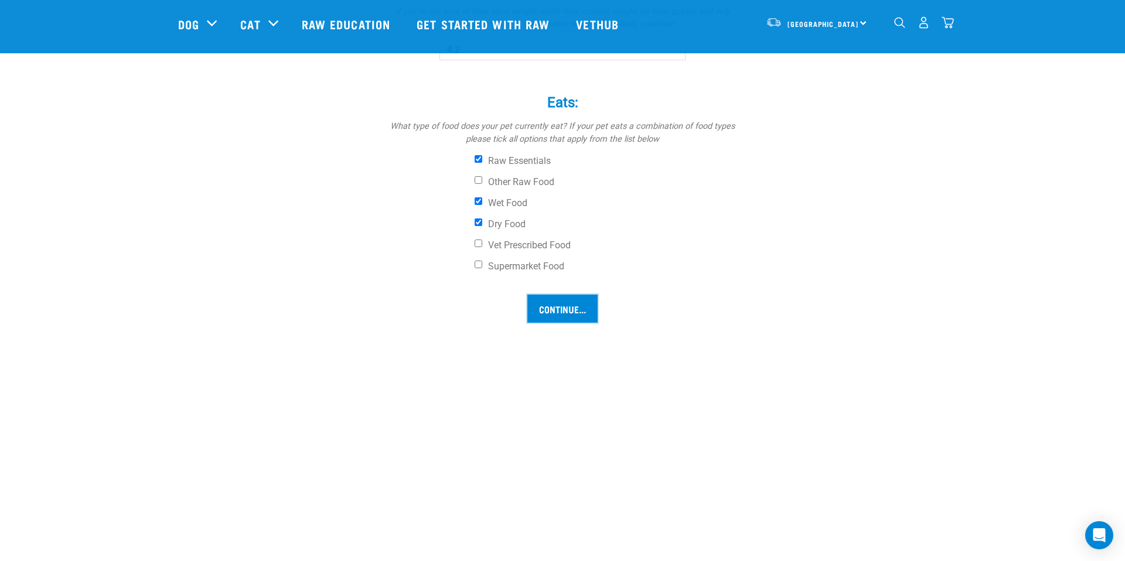
scroll to position [849, 0]
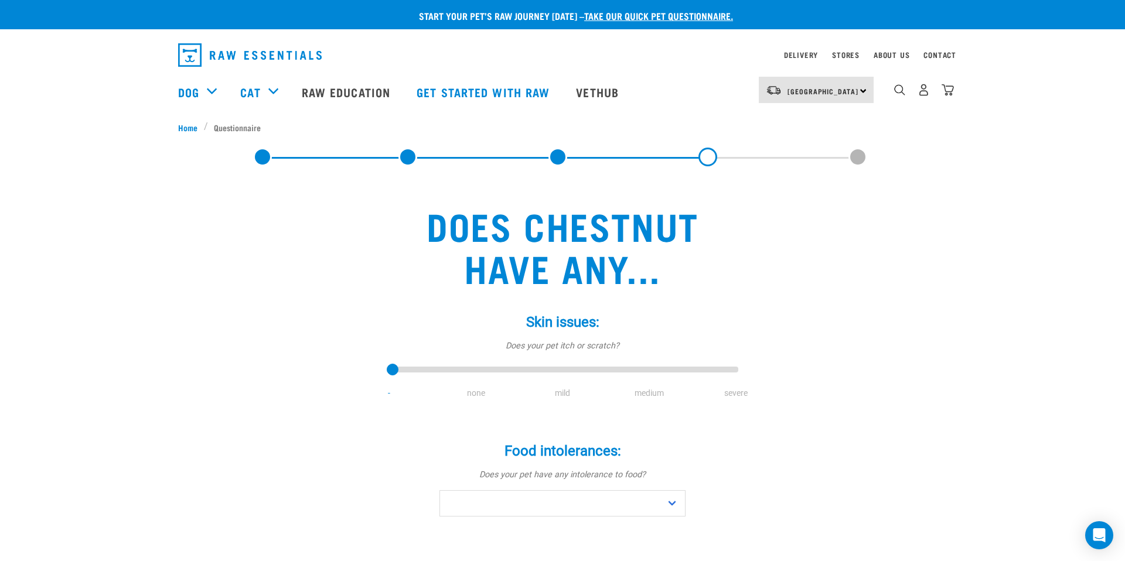
scroll to position [13, 0]
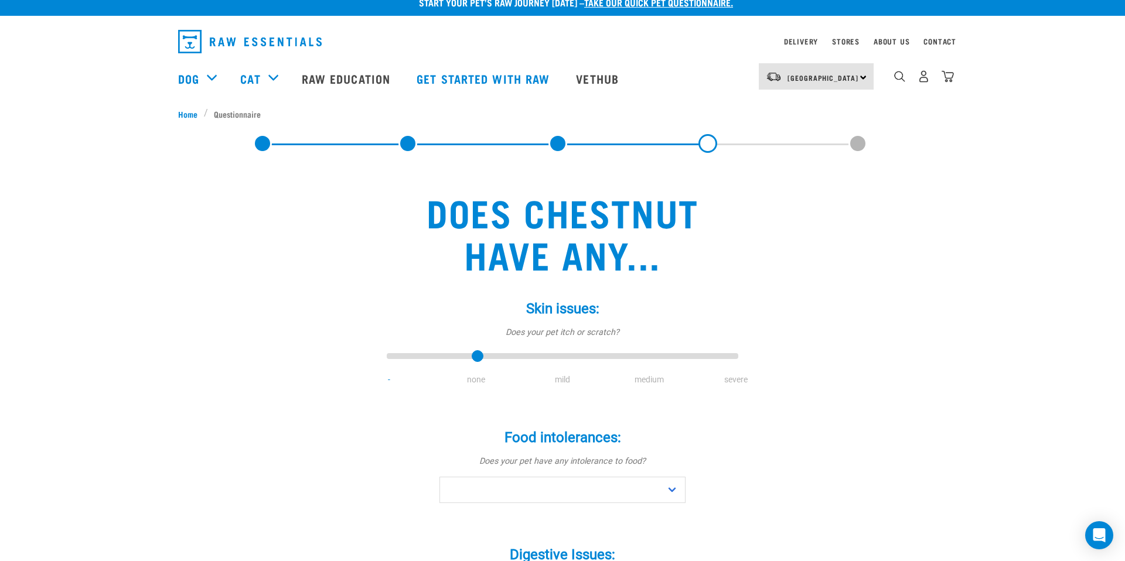
click at [472, 358] on input "range" at bounding box center [562, 357] width 351 height 16
type input "2"
click at [562, 355] on input "range" at bounding box center [562, 357] width 351 height 16
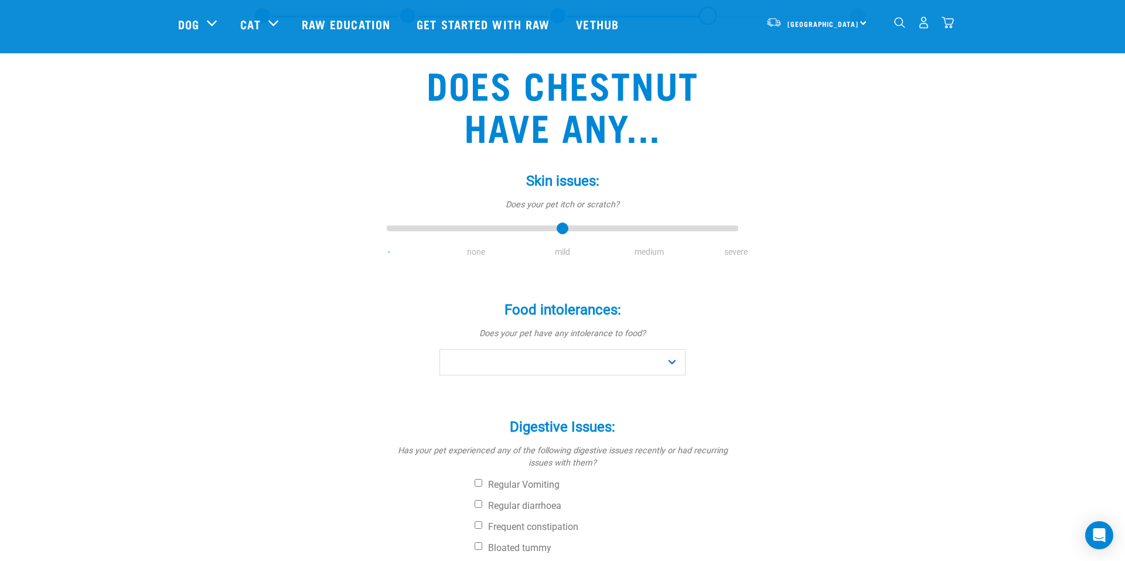
scroll to position [58, 0]
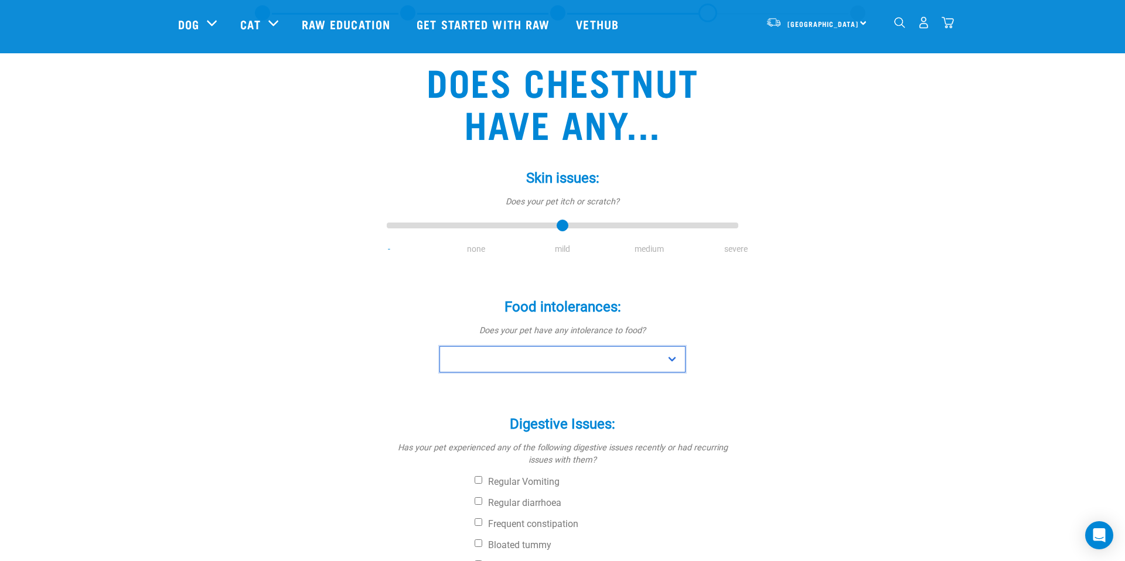
click at [562, 355] on select "No Yes" at bounding box center [562, 359] width 246 height 26
select select "no"
click at [439, 346] on select "No Yes" at bounding box center [562, 359] width 246 height 26
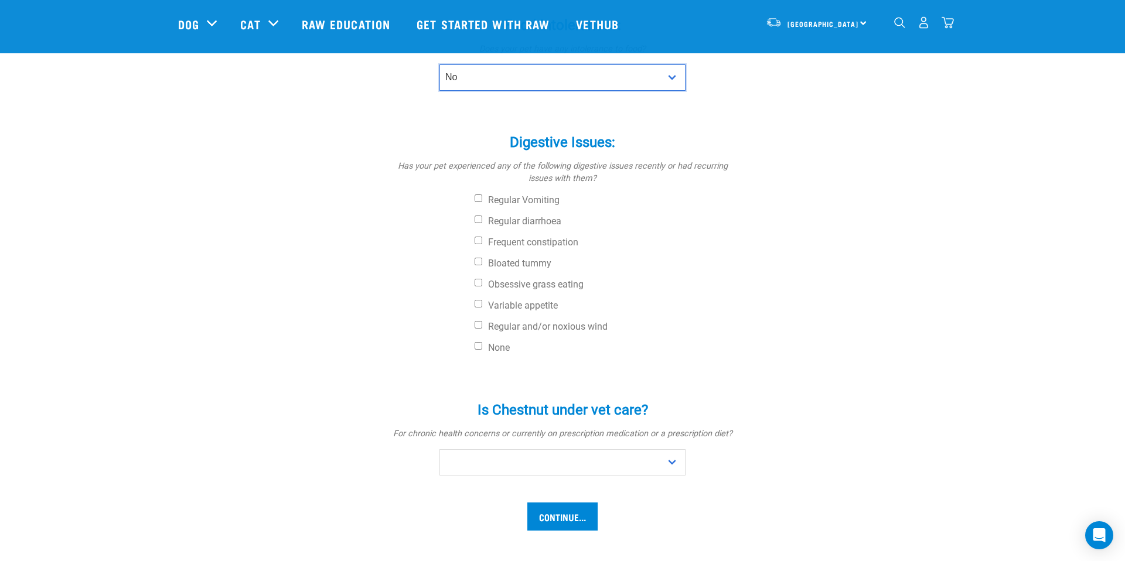
scroll to position [346, 0]
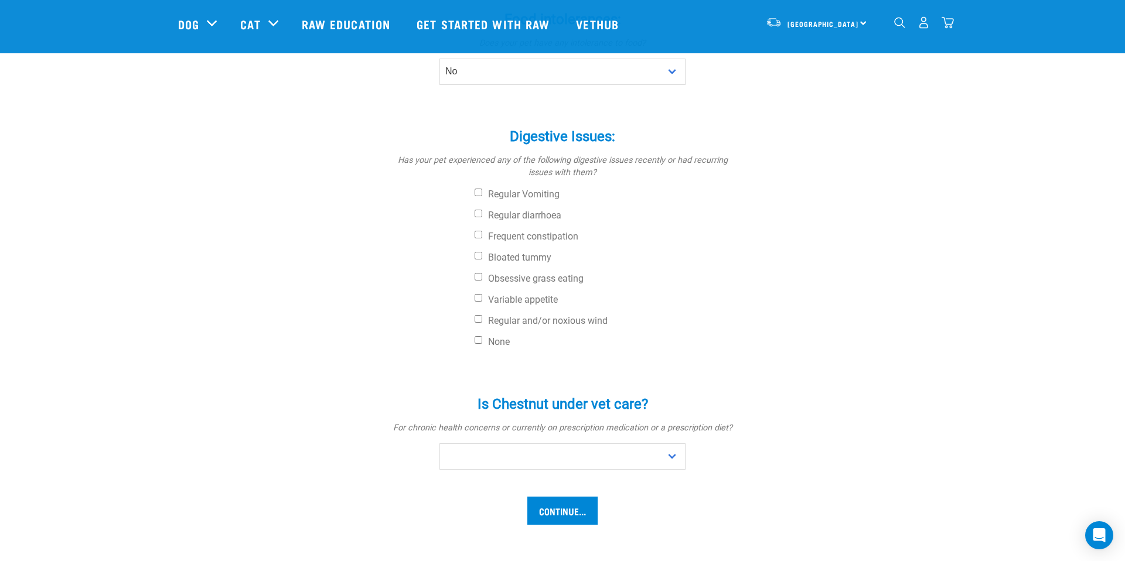
click at [481, 185] on div "Digestive Issues: * Has your pet experienced any of the following digestive iss…" at bounding box center [562, 232] width 351 height 241
click at [477, 189] on input "Regular Vomiting" at bounding box center [478, 193] width 8 height 8
checkbox input "true"
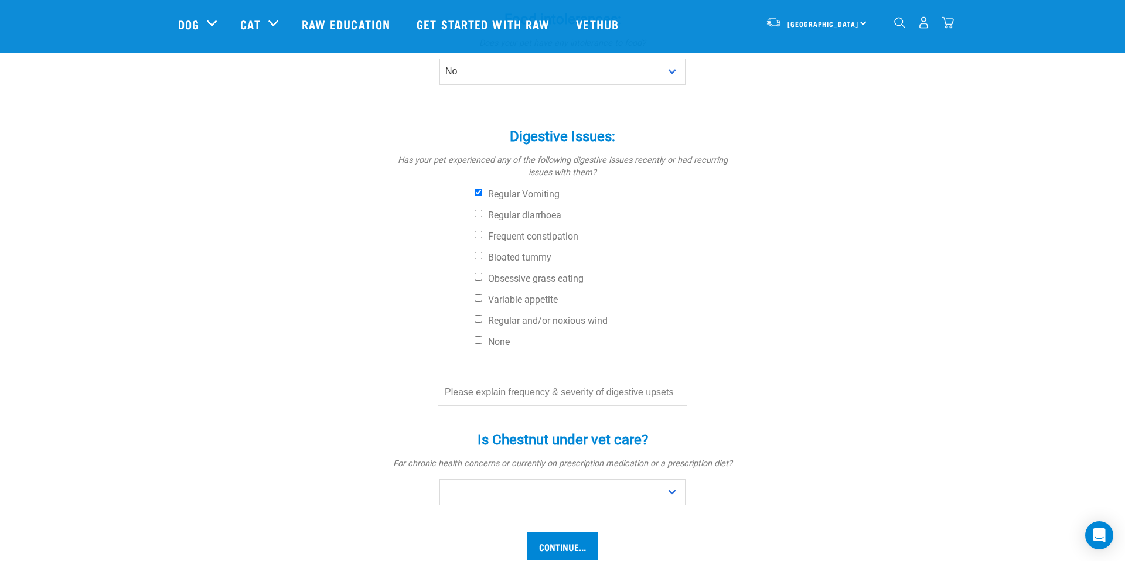
click at [521, 402] on input "text" at bounding box center [563, 393] width 250 height 26
type input "He vomits sometimes"
click at [522, 199] on label "Regular Vomiting" at bounding box center [606, 195] width 264 height 12
click at [482, 196] on input "Regular Vomiting" at bounding box center [478, 193] width 8 height 8
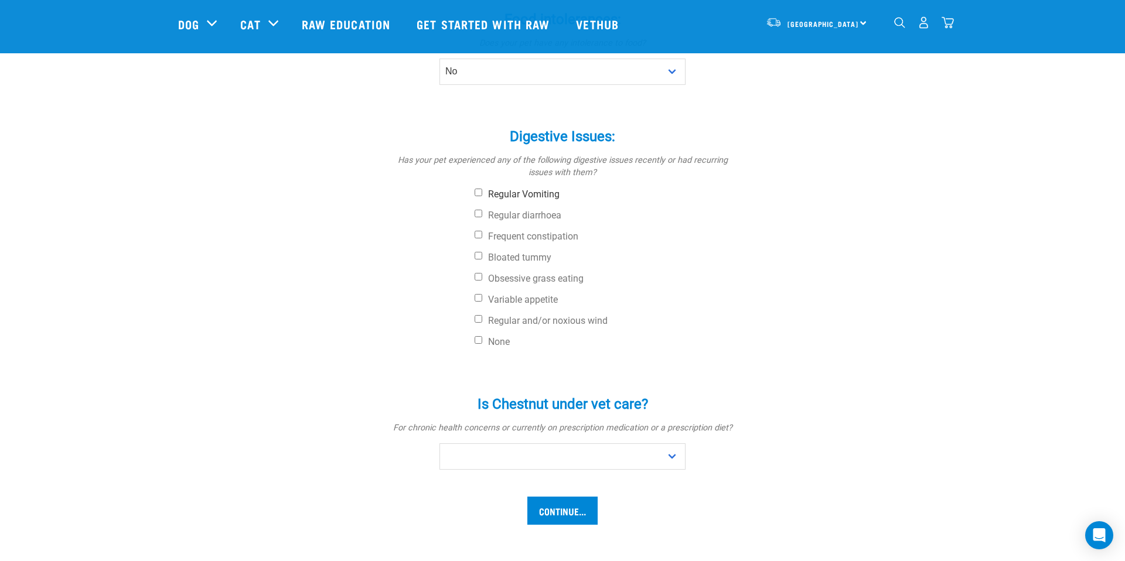
click at [522, 199] on label "Regular Vomiting" at bounding box center [606, 195] width 264 height 12
click at [482, 196] on input "Regular Vomiting" at bounding box center [478, 193] width 8 height 8
checkbox input "true"
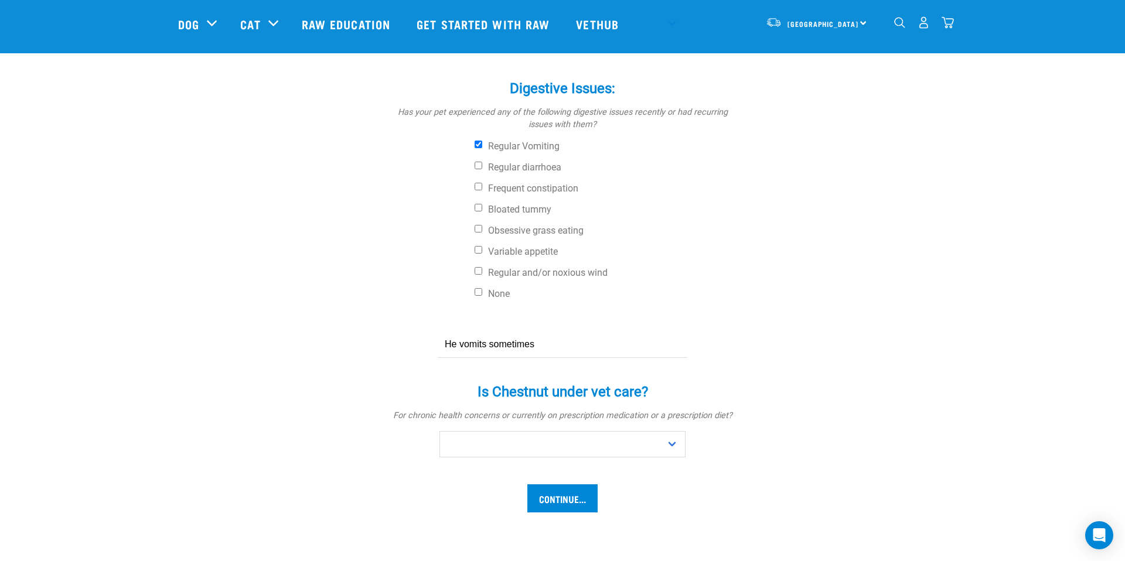
scroll to position [394, 0]
drag, startPoint x: 547, startPoint y: 349, endPoint x: 346, endPoint y: 399, distance: 207.1
click at [346, 399] on div "Does Chestnut have any... Skin issues: * Does your pet itch or scratch? - none …" at bounding box center [562, 113] width 769 height 826
click at [460, 340] on input "He vomits sometimes" at bounding box center [563, 344] width 250 height 26
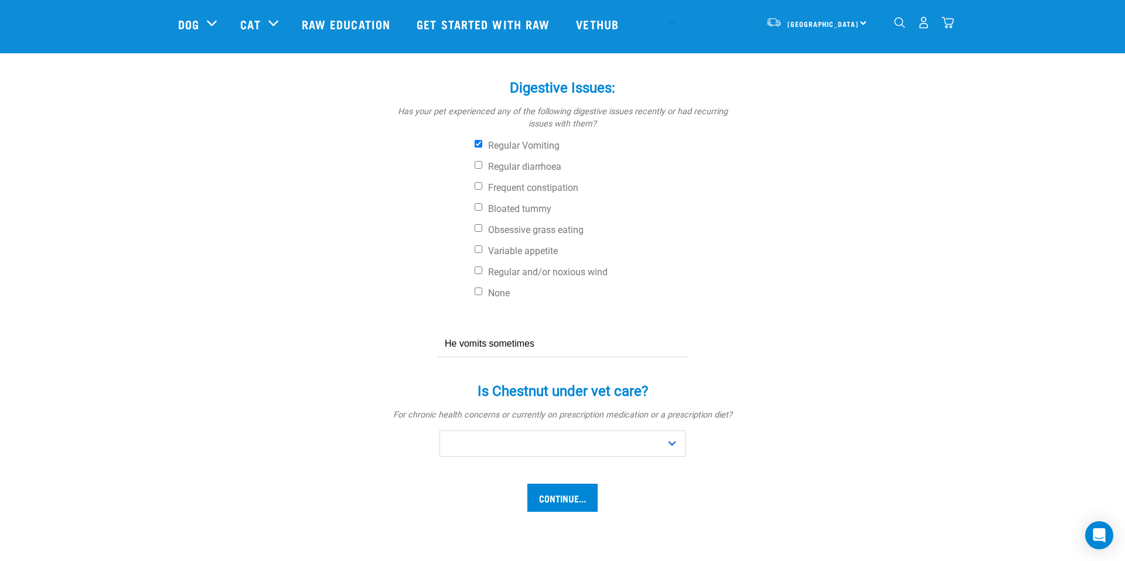
click at [460, 340] on input "He vomits sometimes" at bounding box center [563, 344] width 250 height 26
click at [512, 435] on select "No Yes" at bounding box center [562, 444] width 246 height 26
click at [514, 440] on select "No Yes" at bounding box center [562, 444] width 246 height 26
select select "no"
click at [439, 431] on select "No Yes" at bounding box center [562, 444] width 246 height 26
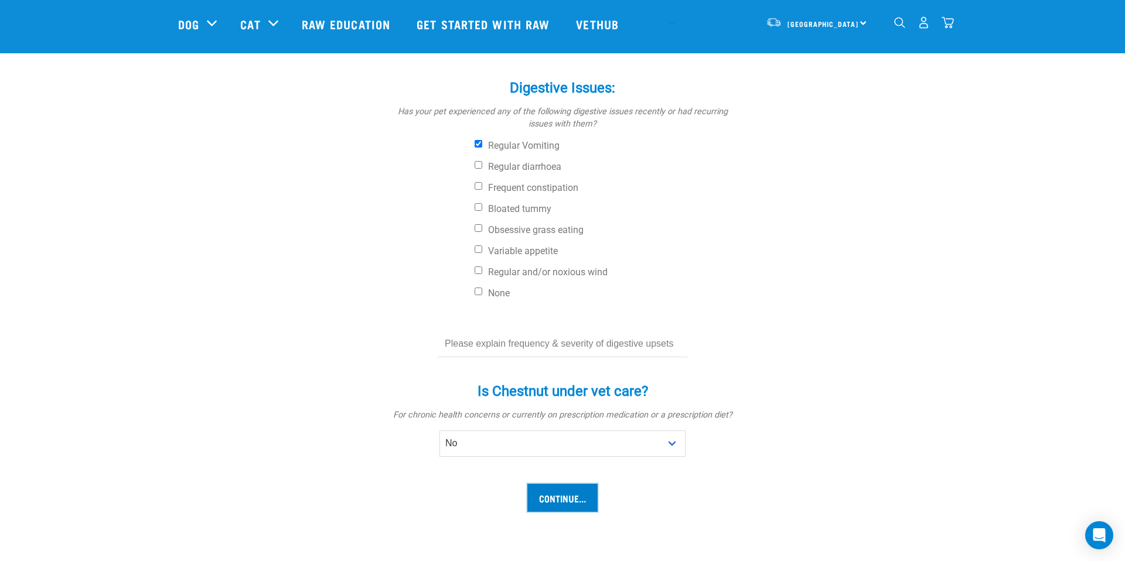
click at [573, 499] on input "Continue..." at bounding box center [562, 498] width 70 height 28
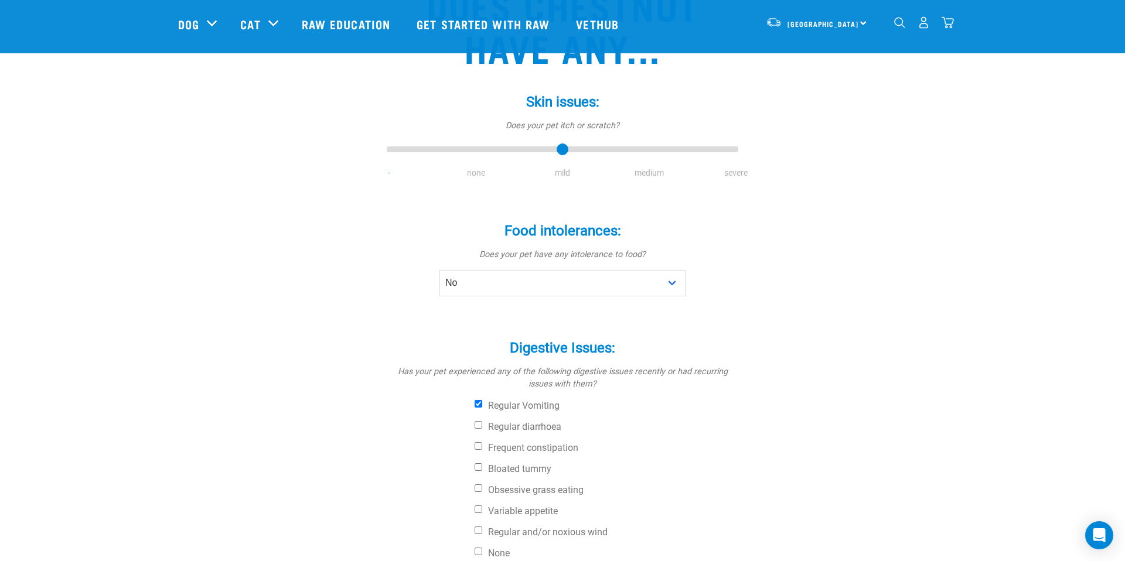
scroll to position [325, 0]
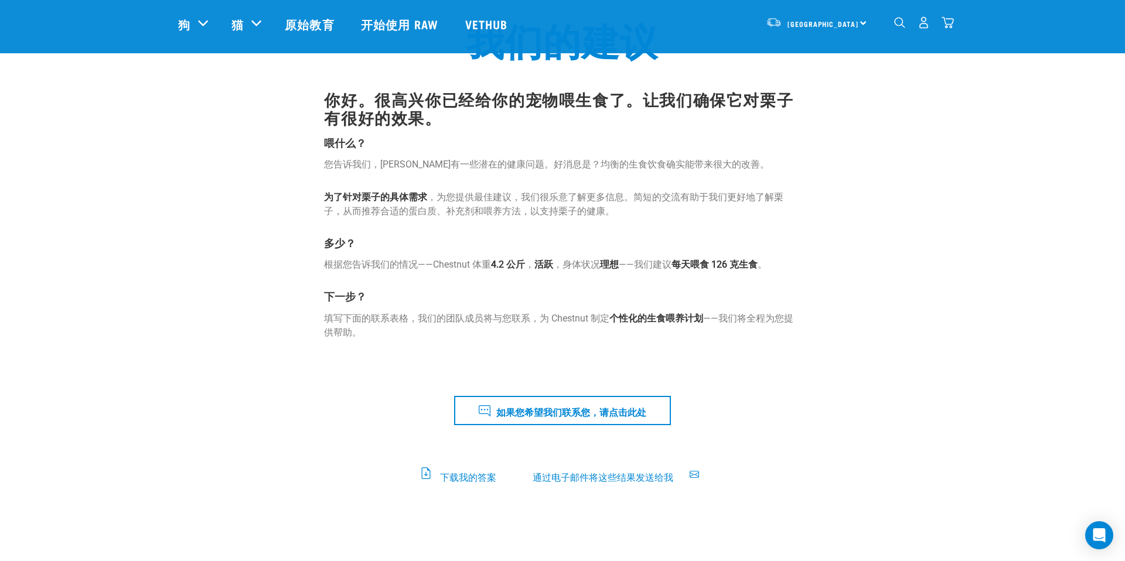
scroll to position [101, 0]
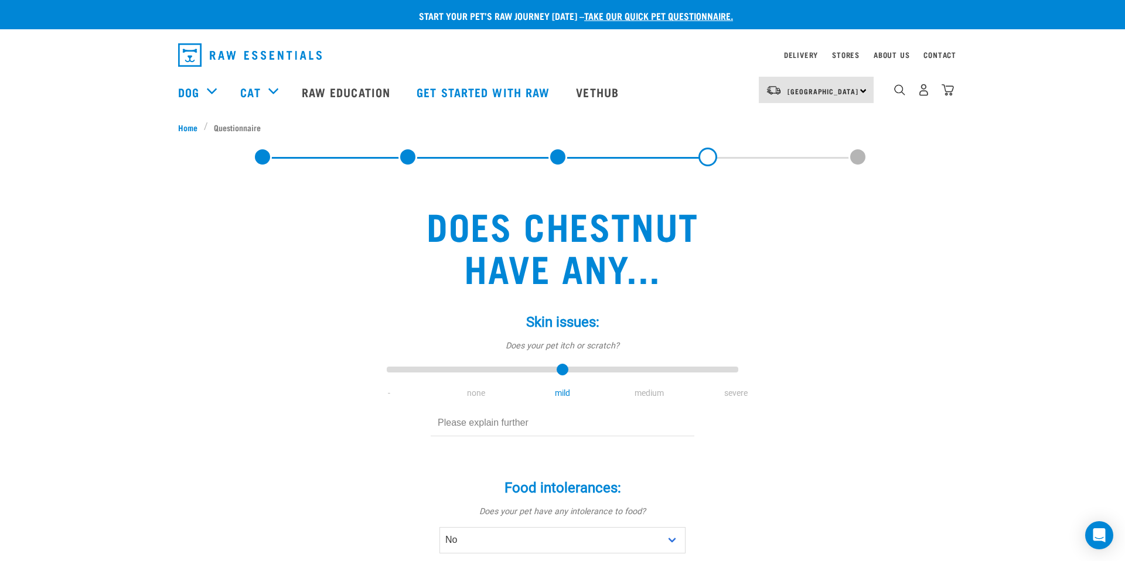
click at [555, 158] on link at bounding box center [557, 157] width 19 height 19
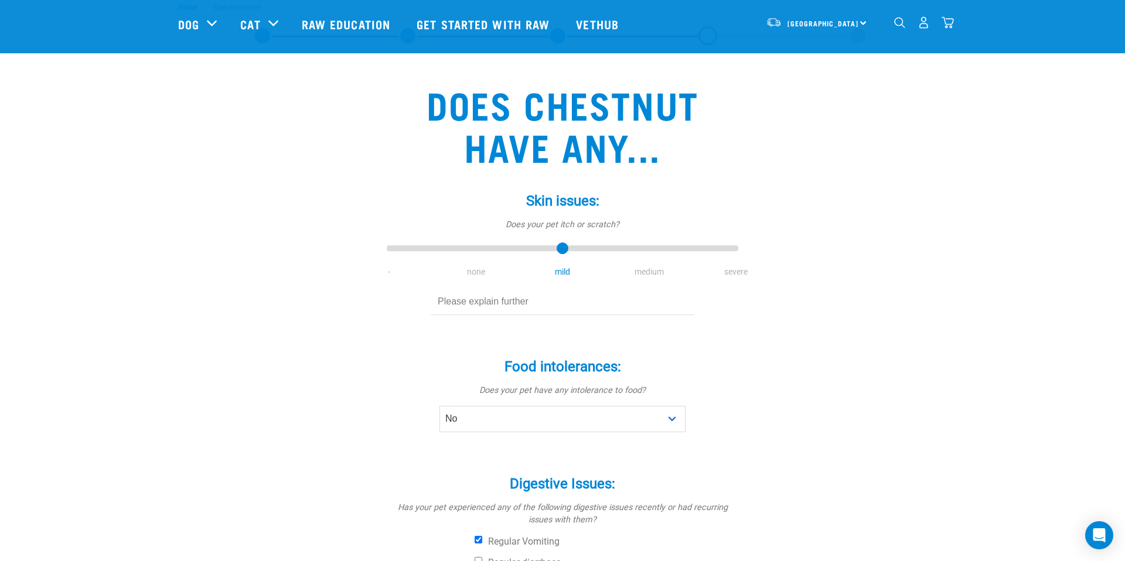
scroll to position [66, 0]
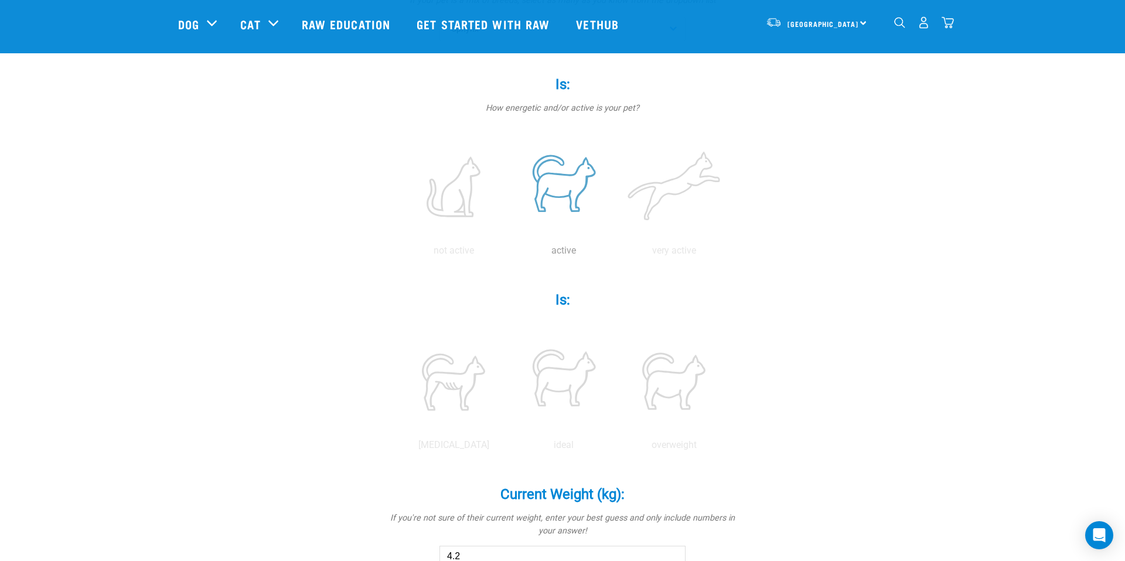
scroll to position [215, 0]
click at [571, 189] on label at bounding box center [563, 189] width 105 height 100
click at [508, 256] on input "radio" at bounding box center [508, 256] width 0 height 0
click at [556, 387] on label at bounding box center [563, 384] width 105 height 100
click at [508, 450] on input "radio" at bounding box center [508, 450] width 0 height 0
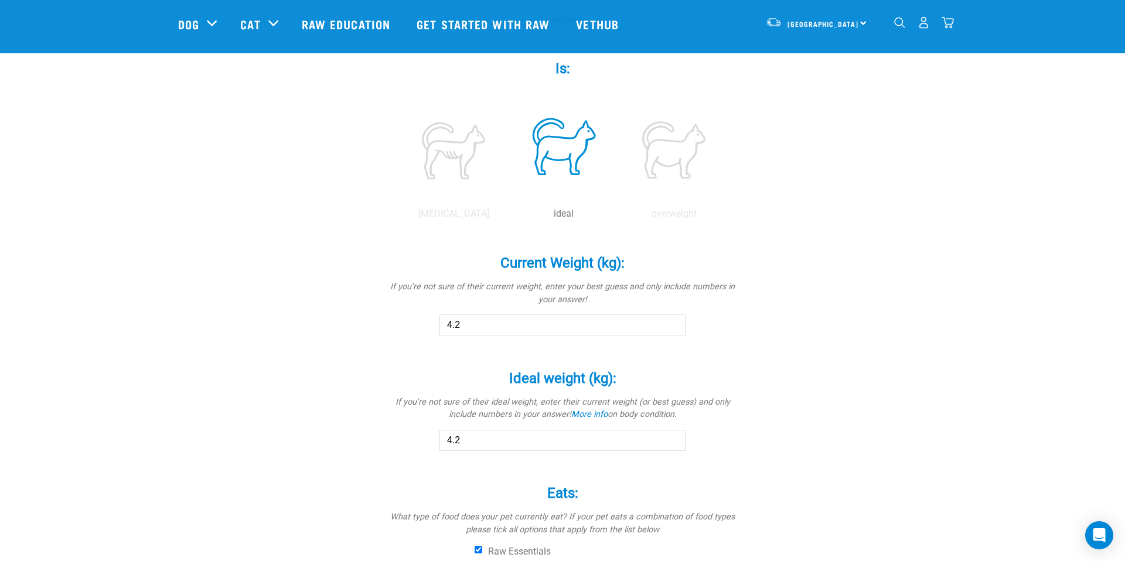
scroll to position [452, 0]
click at [521, 445] on input "4.2" at bounding box center [562, 437] width 246 height 21
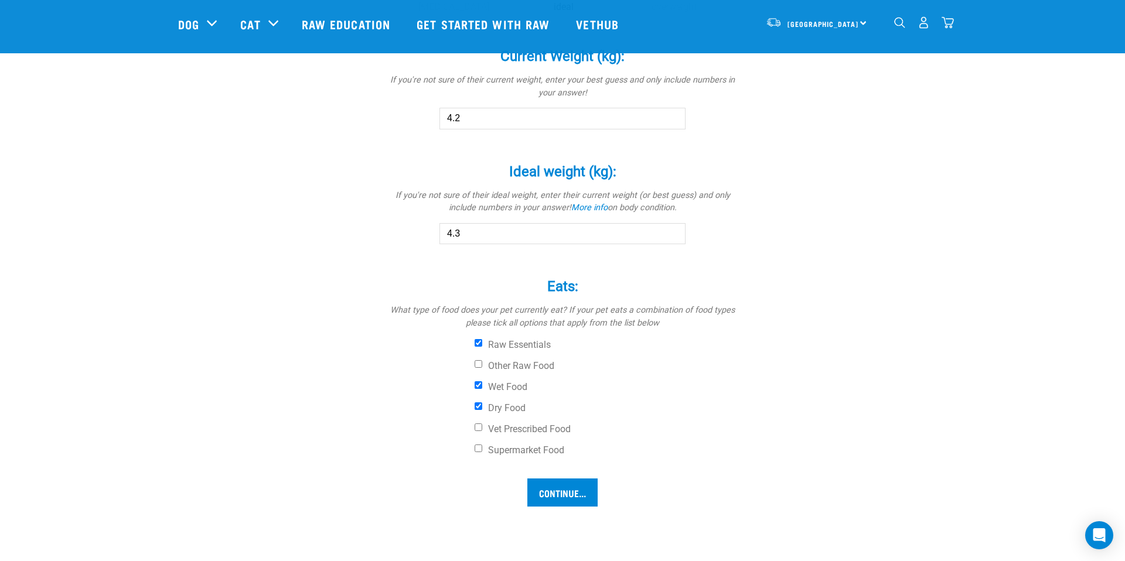
scroll to position [664, 0]
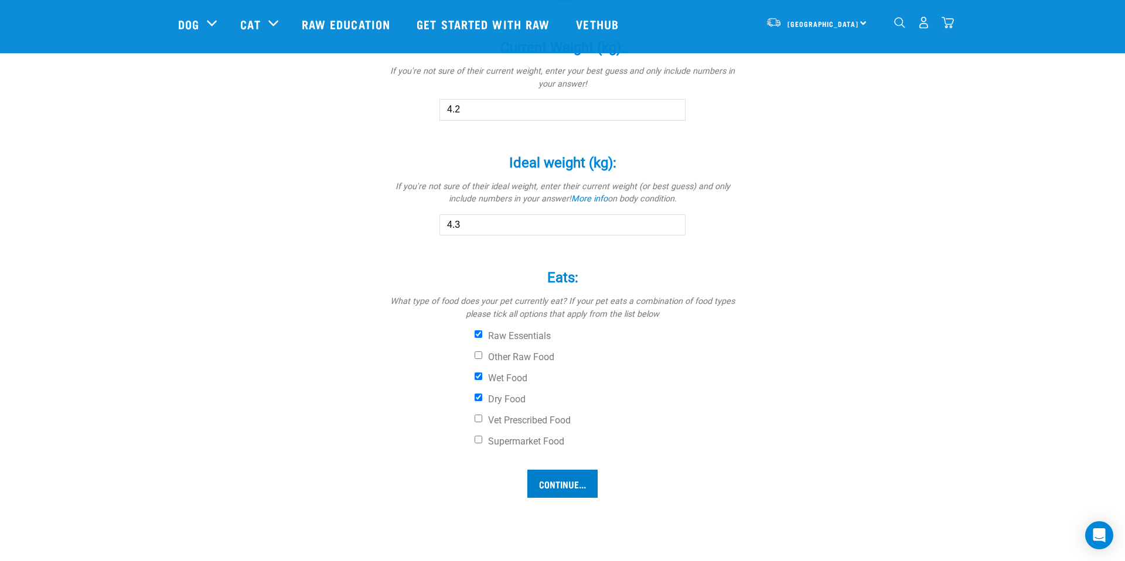
type input "4.3"
click at [551, 477] on input "Continue..." at bounding box center [562, 484] width 70 height 28
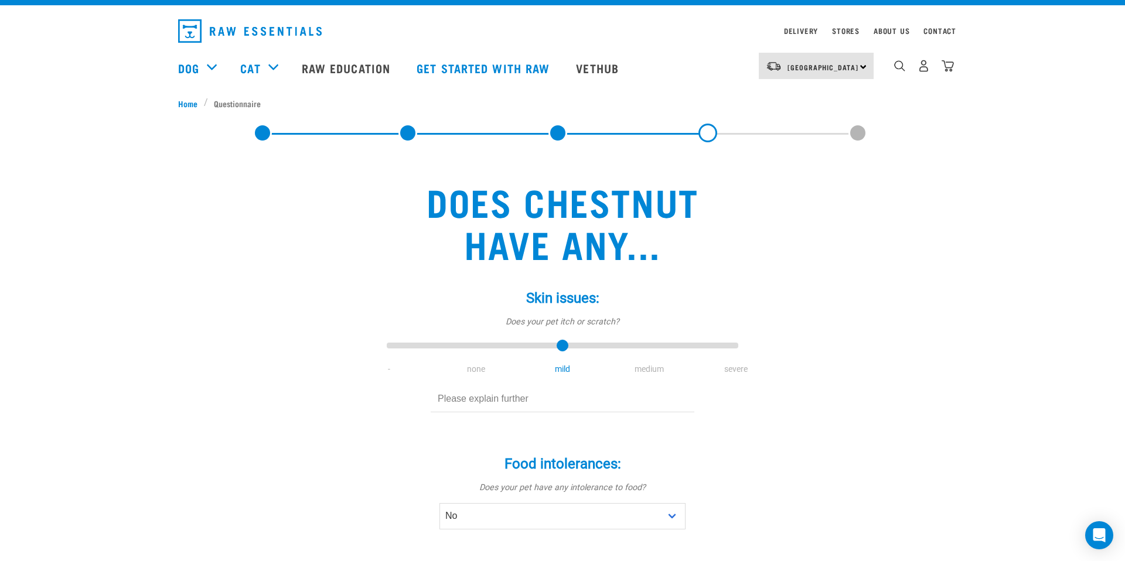
scroll to position [25, 0]
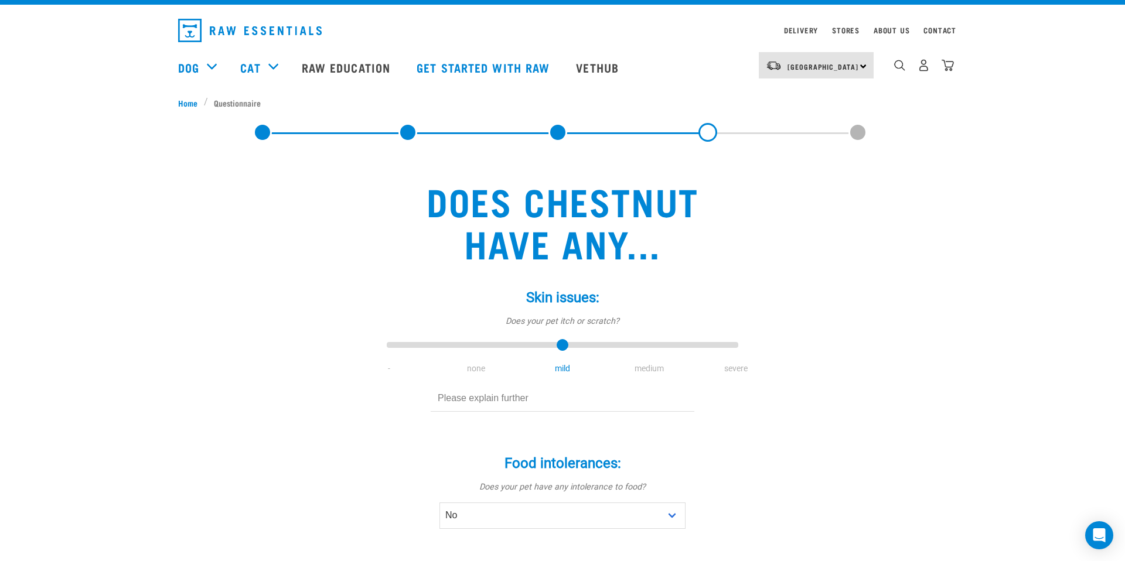
type input "1"
click at [476, 348] on input "range" at bounding box center [562, 345] width 351 height 16
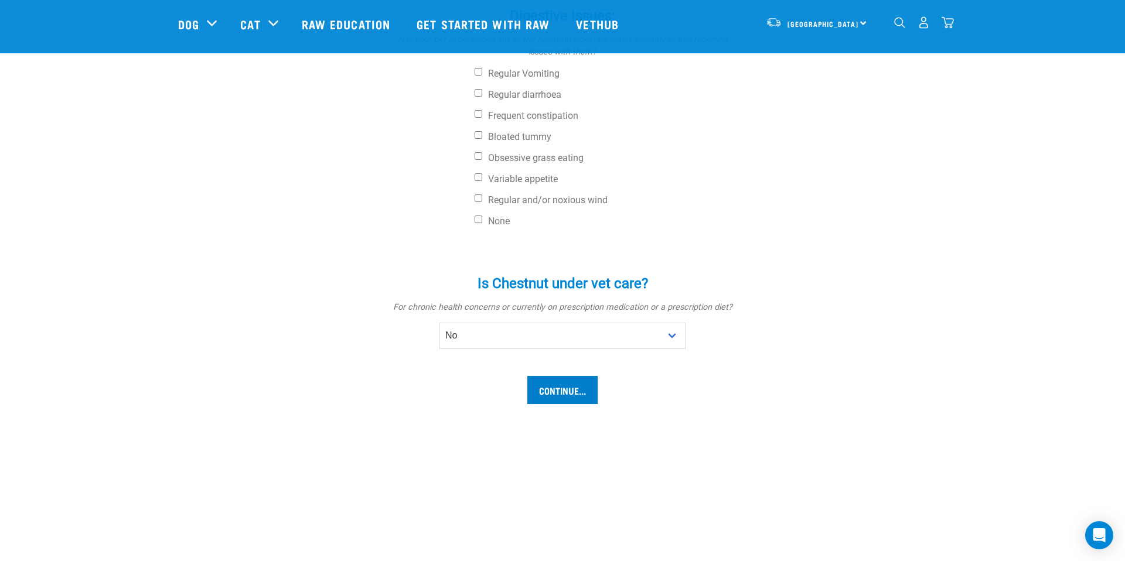
scroll to position [561, 0]
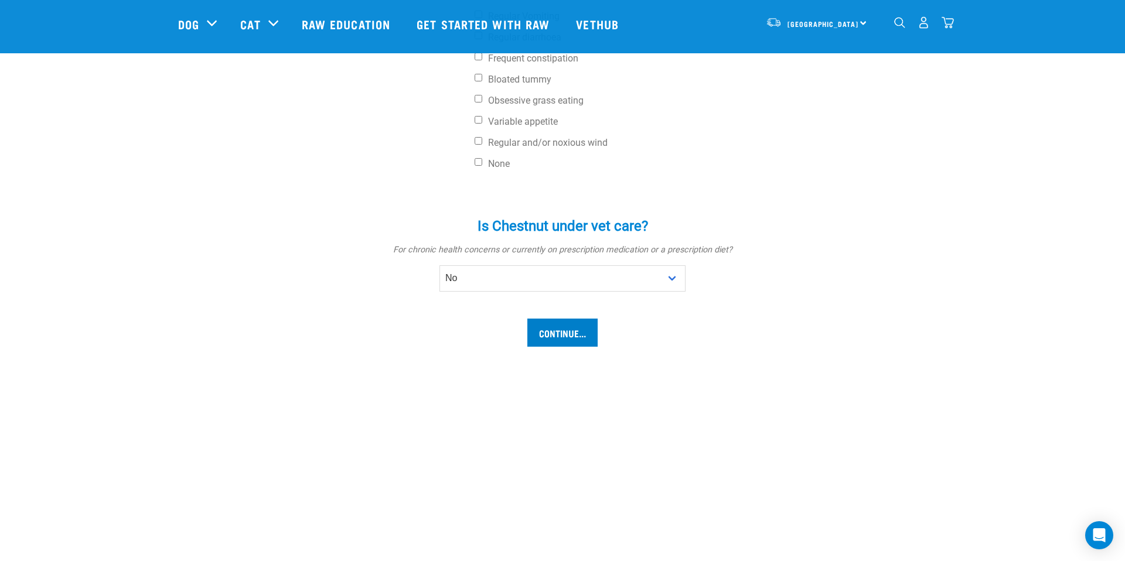
click at [571, 330] on input "Continue..." at bounding box center [562, 333] width 70 height 28
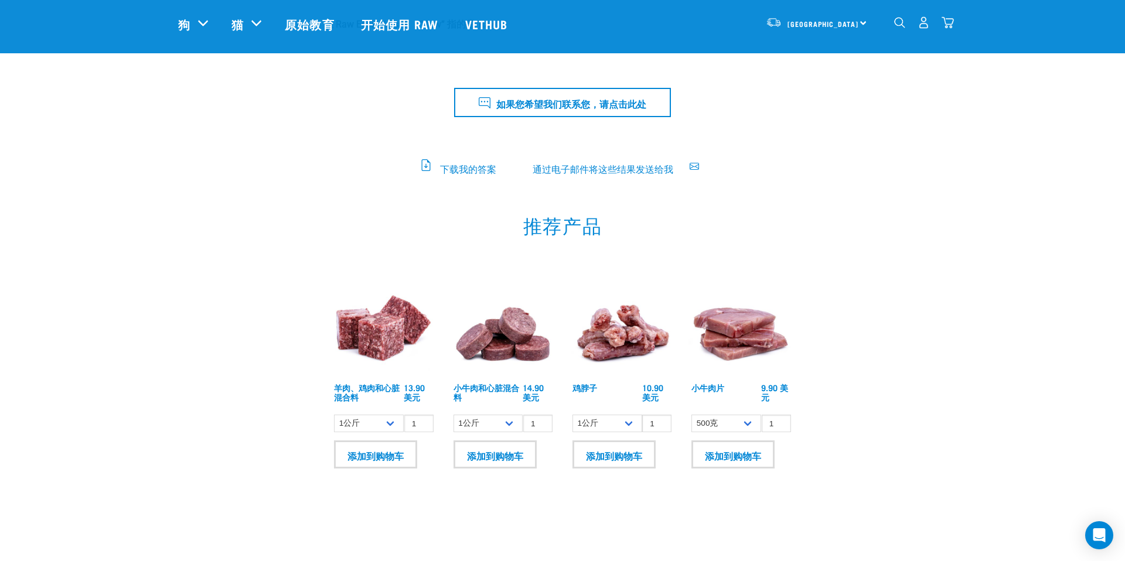
scroll to position [538, 0]
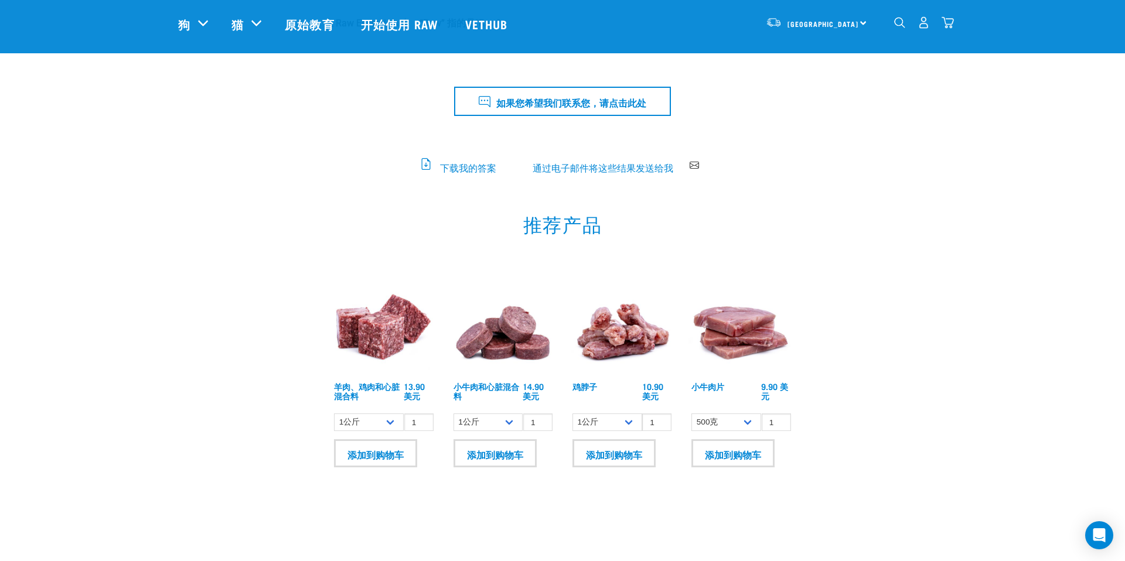
click at [690, 162] on icon at bounding box center [693, 164] width 9 height 9
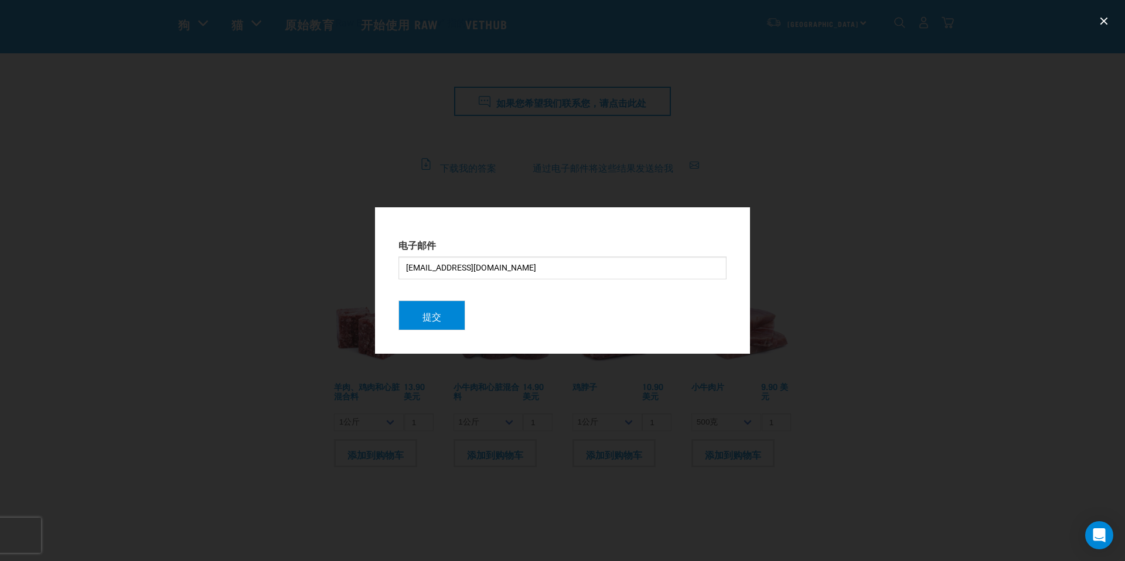
click at [449, 312] on button "提交" at bounding box center [431, 315] width 67 height 30
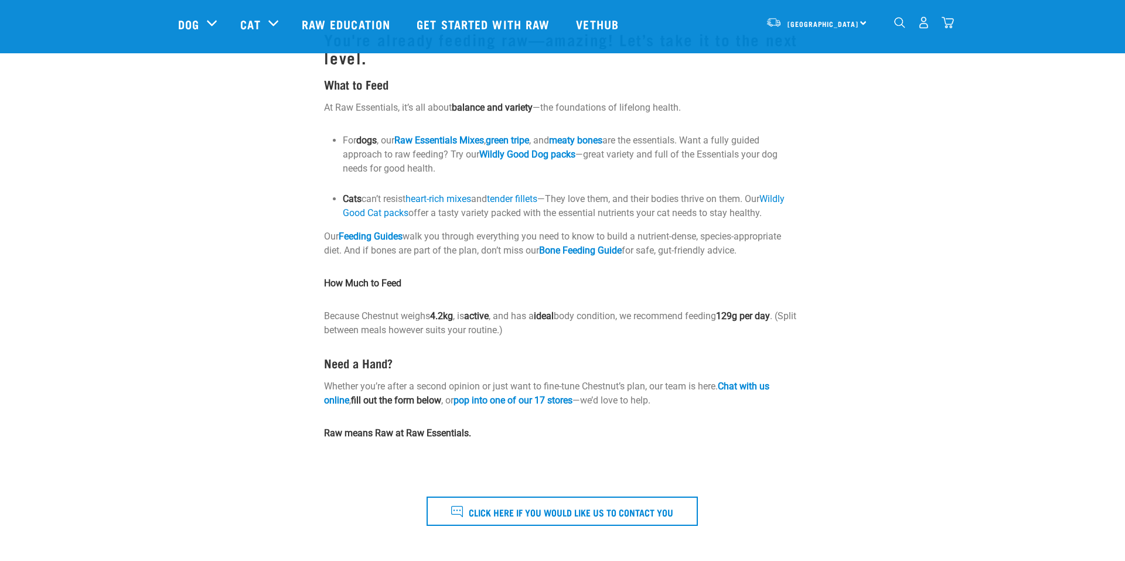
scroll to position [356, 0]
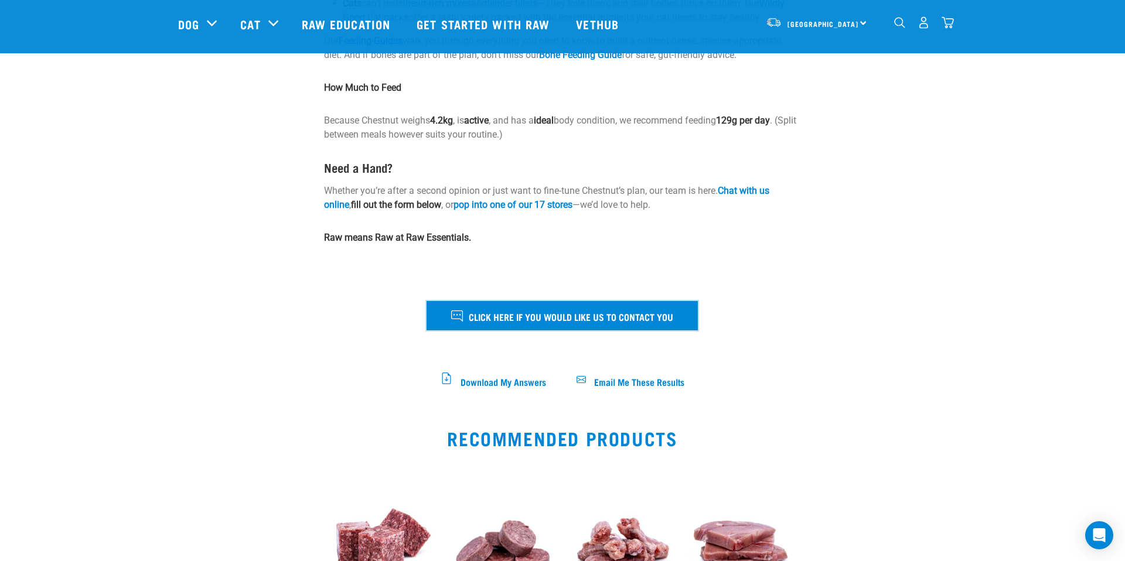
click at [532, 314] on span "Click here if you would like us to contact you" at bounding box center [571, 316] width 204 height 15
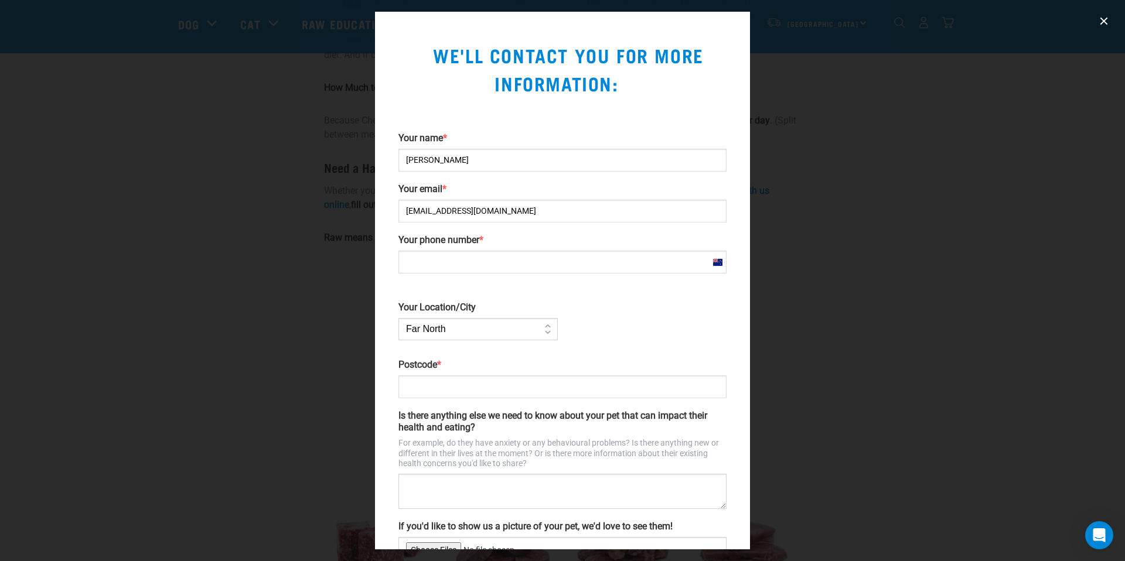
scroll to position [88, 0]
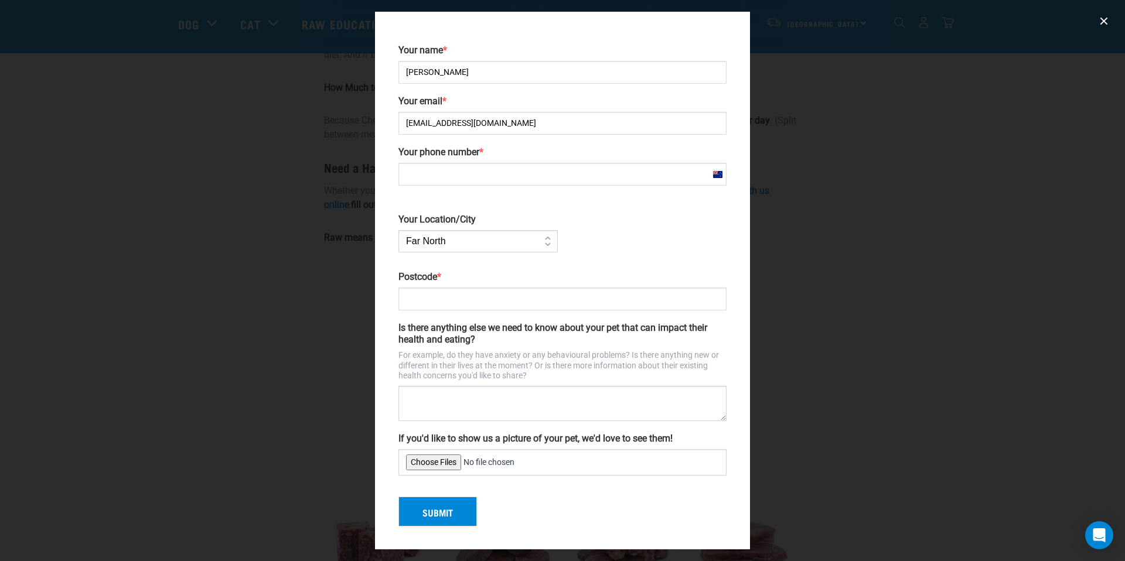
click at [460, 238] on select "Far [GEOGRAPHIC_DATA] [GEOGRAPHIC_DATA] [GEOGRAPHIC_DATA] [GEOGRAPHIC_DATA] [GE…" at bounding box center [477, 241] width 159 height 22
